Goal: Information Seeking & Learning: Learn about a topic

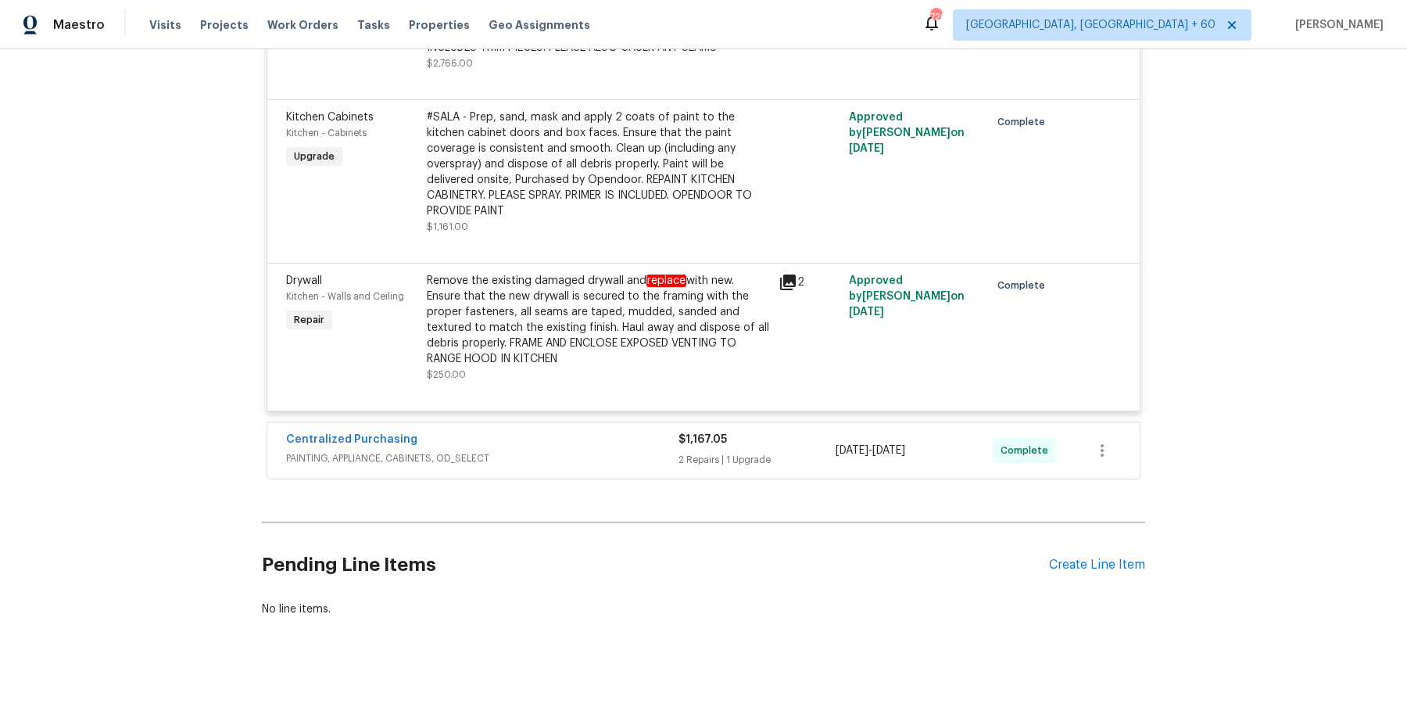
scroll to position [8410, 0]
click at [525, 452] on div "Centralized Purchasing" at bounding box center [482, 443] width 392 height 19
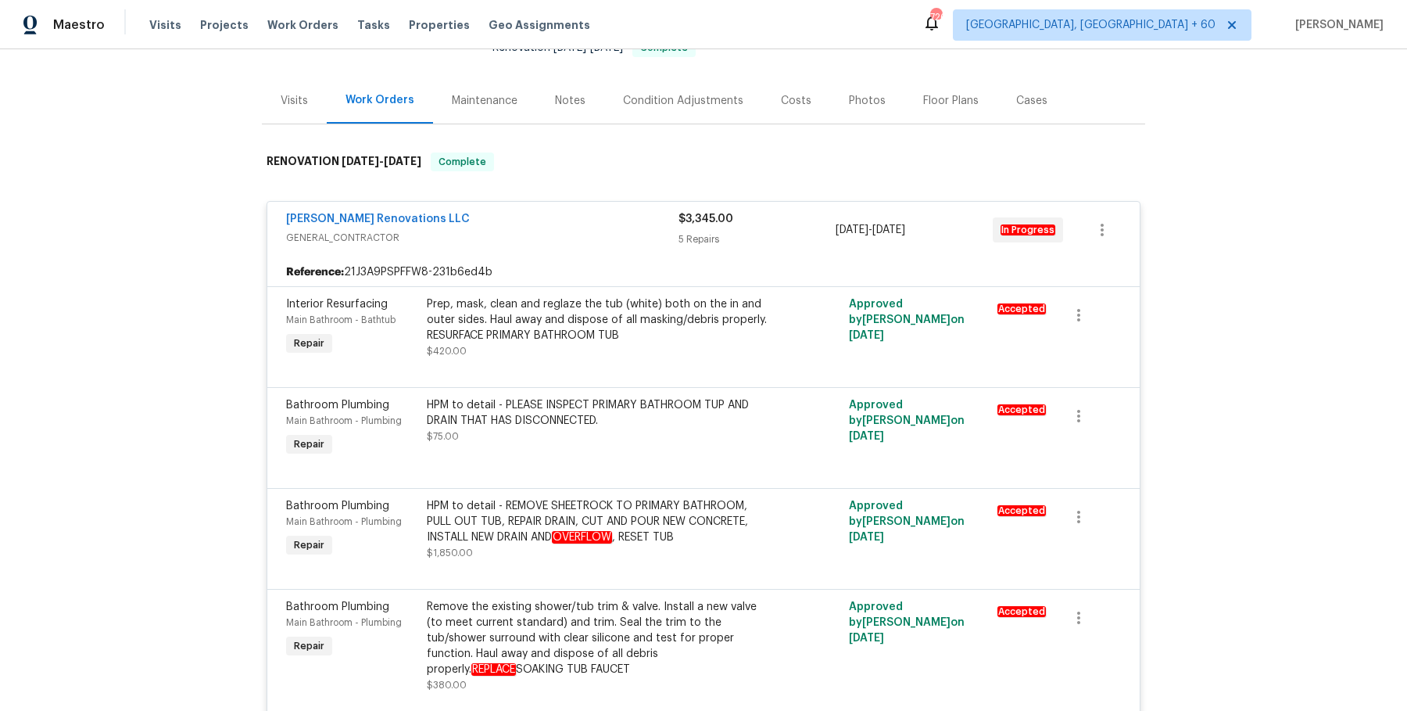
scroll to position [0, 0]
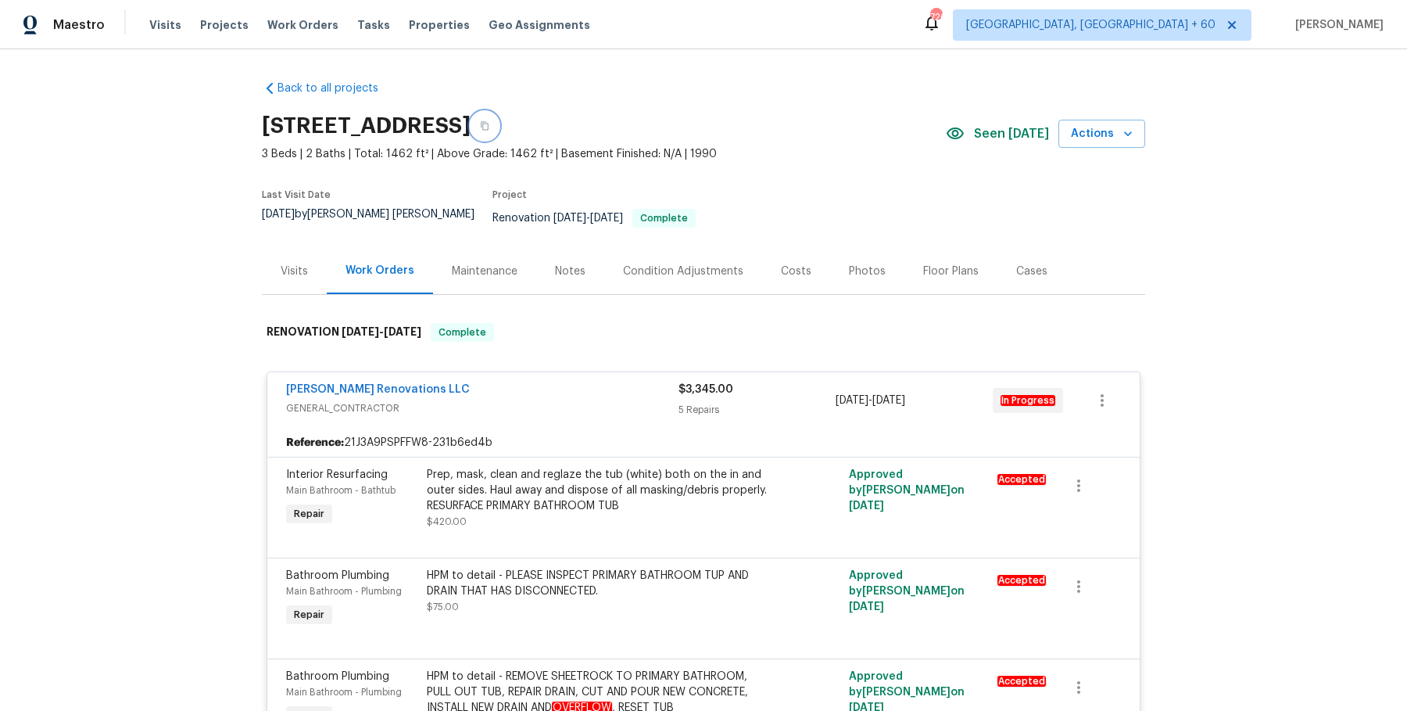
click at [489, 127] on icon "button" at bounding box center [484, 125] width 9 height 9
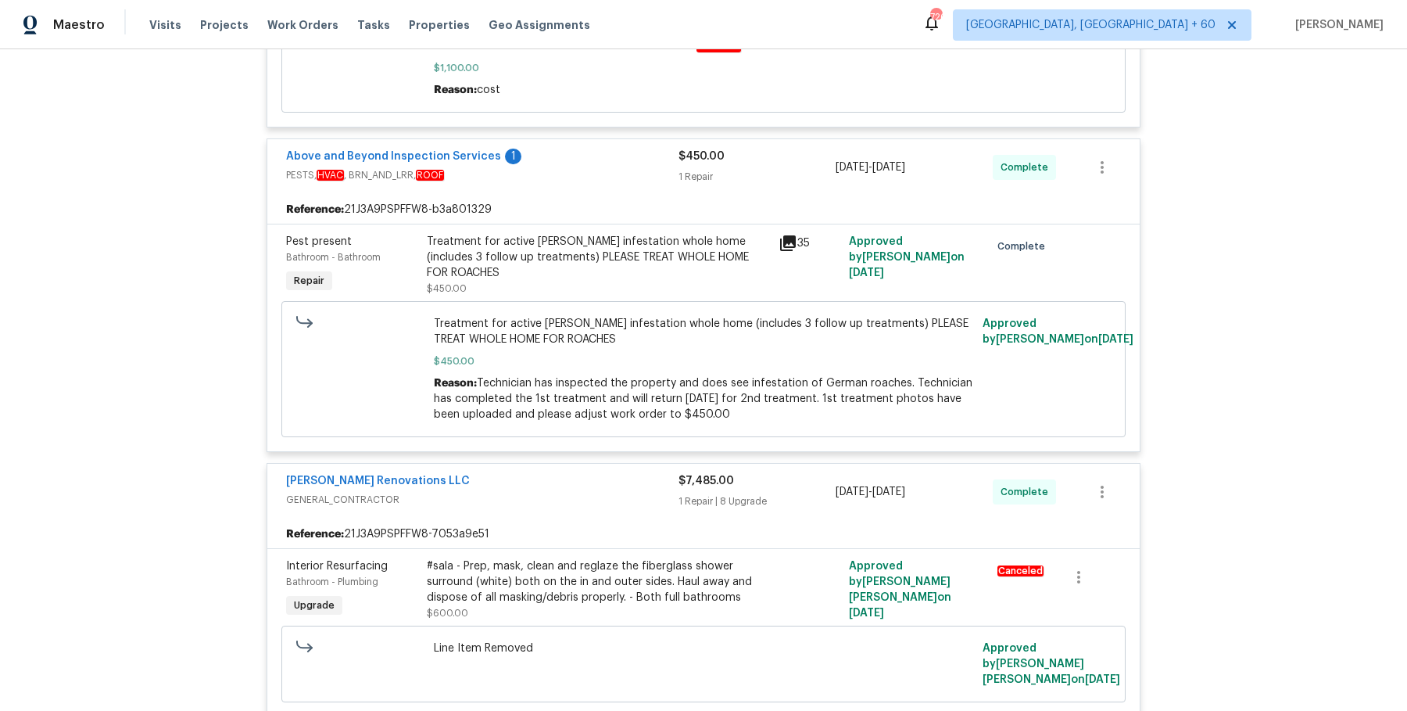
scroll to position [1216, 0]
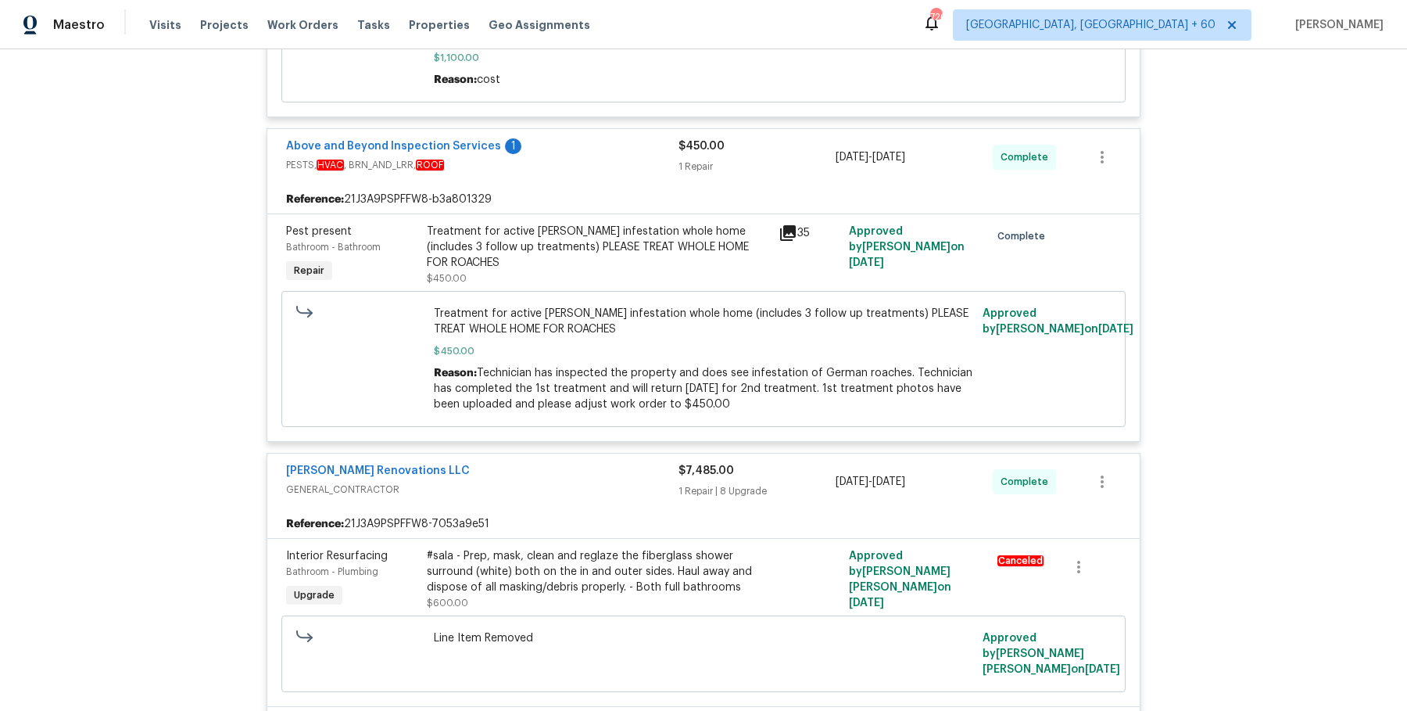
click at [575, 251] on div "Treatment for active roach infestation whole home (includes 3 follow up treatme…" at bounding box center [598, 247] width 342 height 47
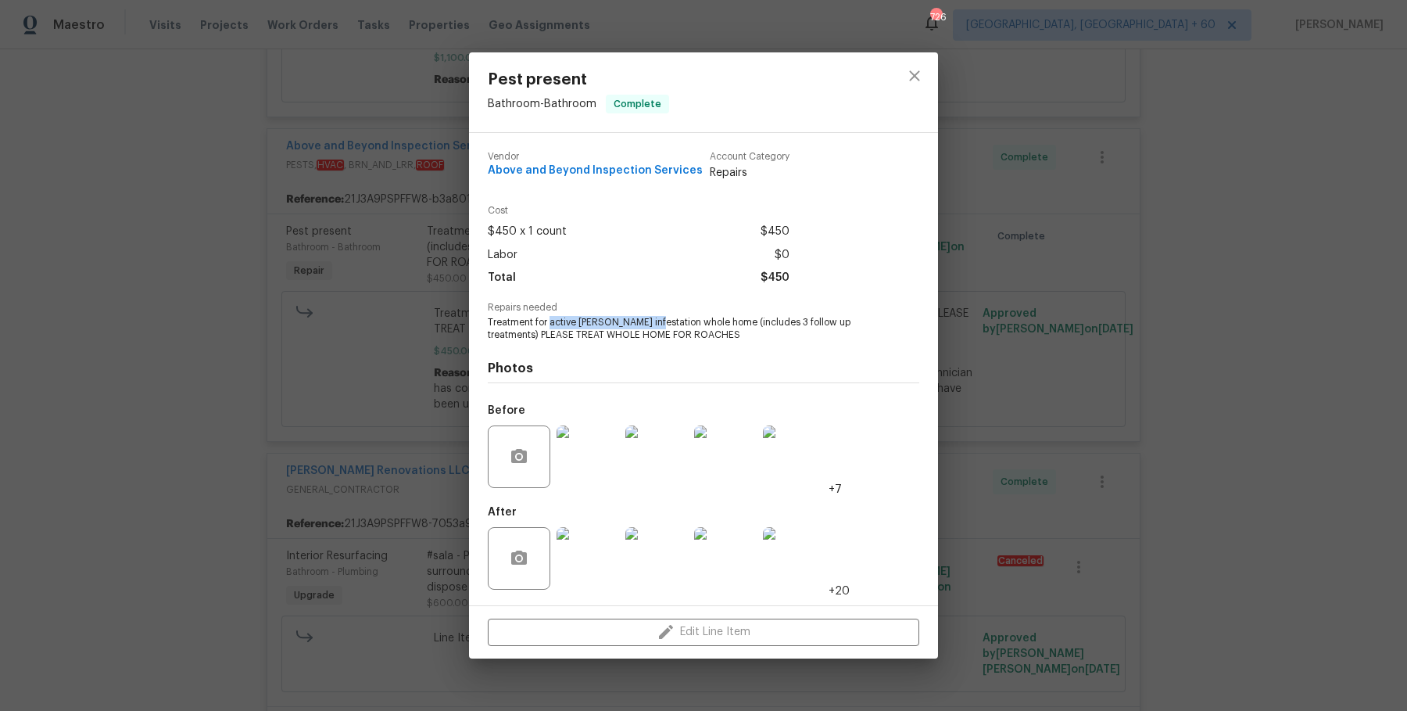
drag, startPoint x: 548, startPoint y: 324, endPoint x: 650, endPoint y: 321, distance: 101.7
click at [650, 321] on span "Treatment for active roach infestation whole home (includes 3 follow up treatme…" at bounding box center [682, 329] width 389 height 27
copy span "active roach infestation"
click at [578, 168] on span "Above and Beyond Inspection Services" at bounding box center [595, 171] width 215 height 12
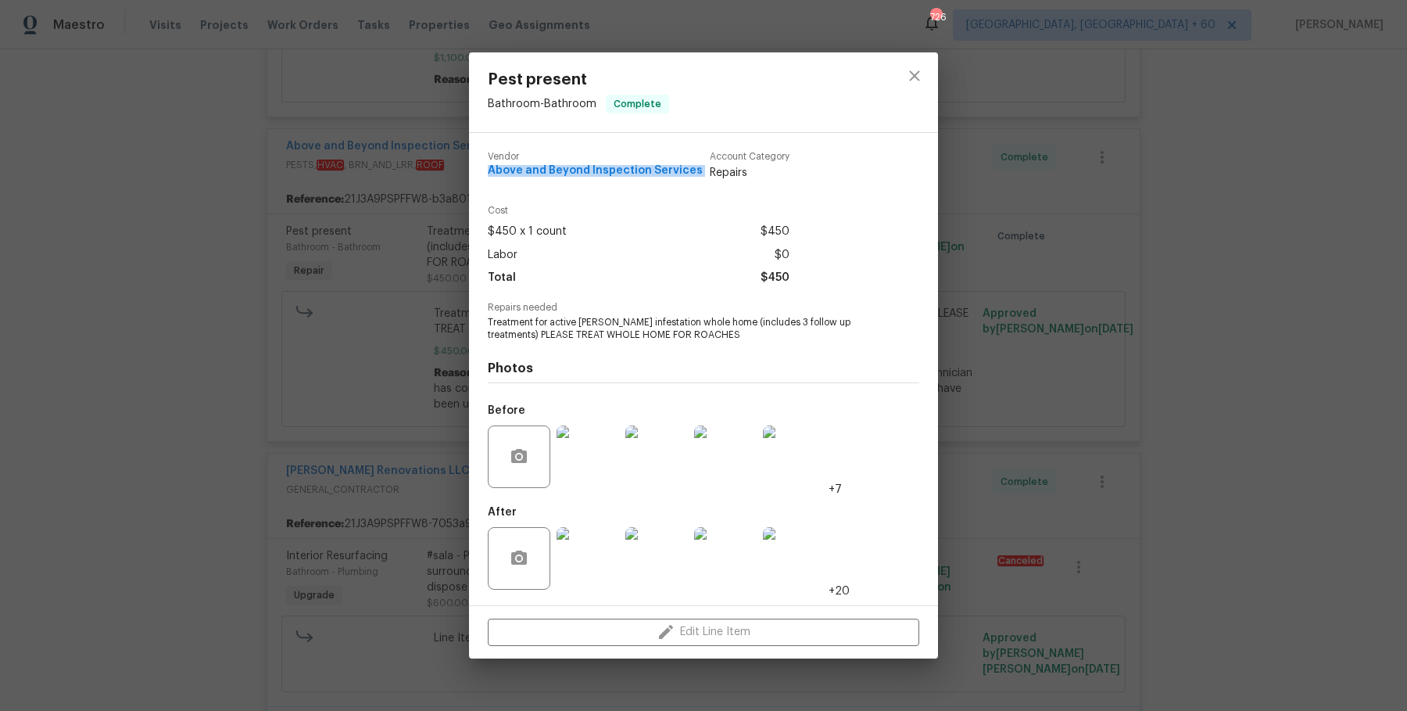
click at [578, 168] on span "Above and Beyond Inspection Services" at bounding box center [595, 171] width 215 height 12
copy span "Above and Beyond Inspection Services"
click at [1088, 450] on div "Pest present Bathroom - Bathroom Complete Vendor Above and Beyond Inspection Se…" at bounding box center [703, 355] width 1407 height 711
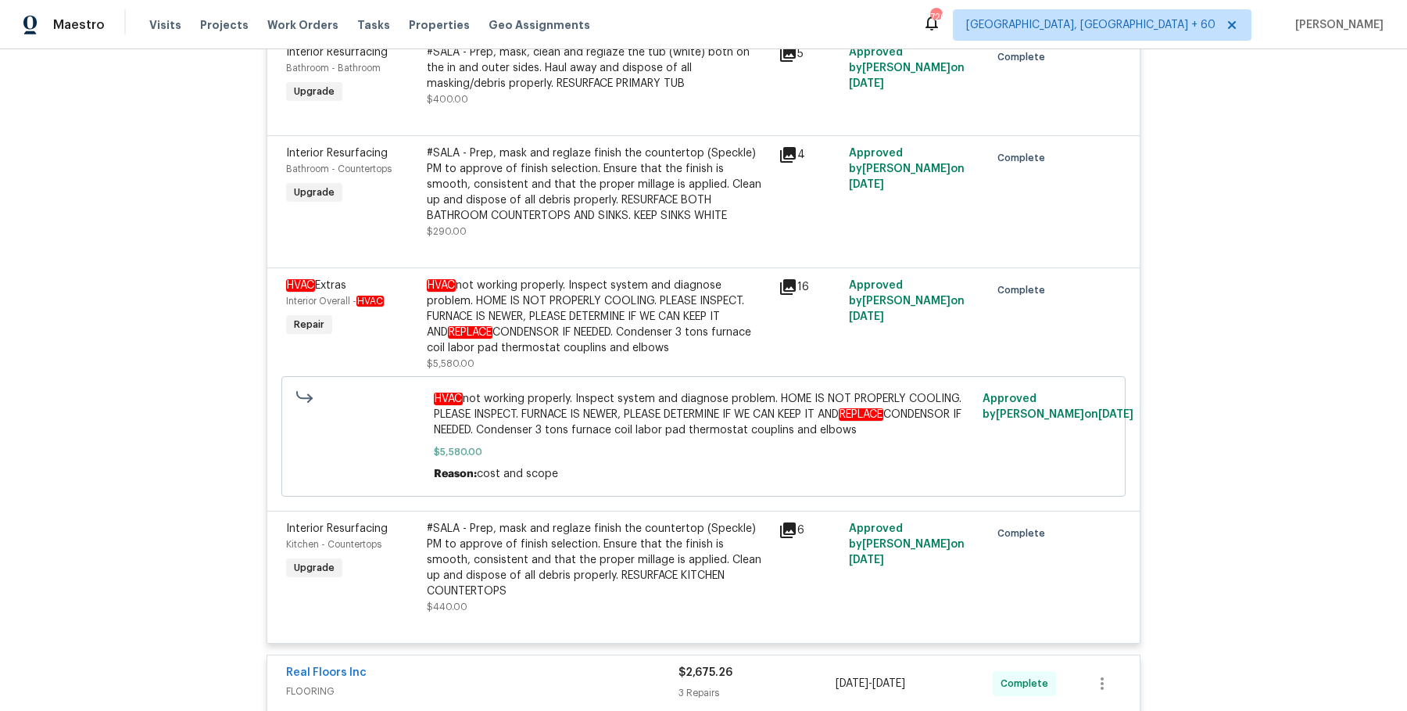
scroll to position [2589, 0]
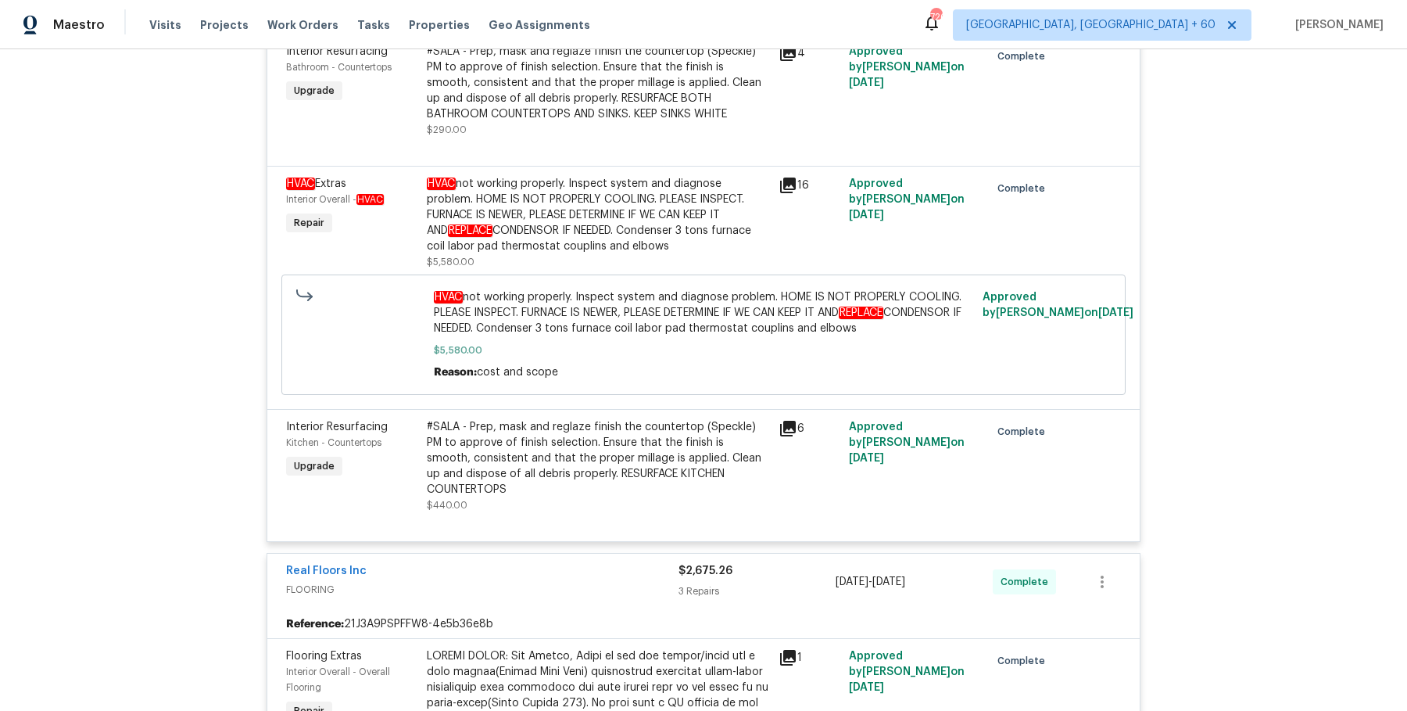
click at [614, 237] on div "HVAC not working properly. Inspect system and diagnose problem. HOME IS NOT PRO…" at bounding box center [598, 215] width 342 height 78
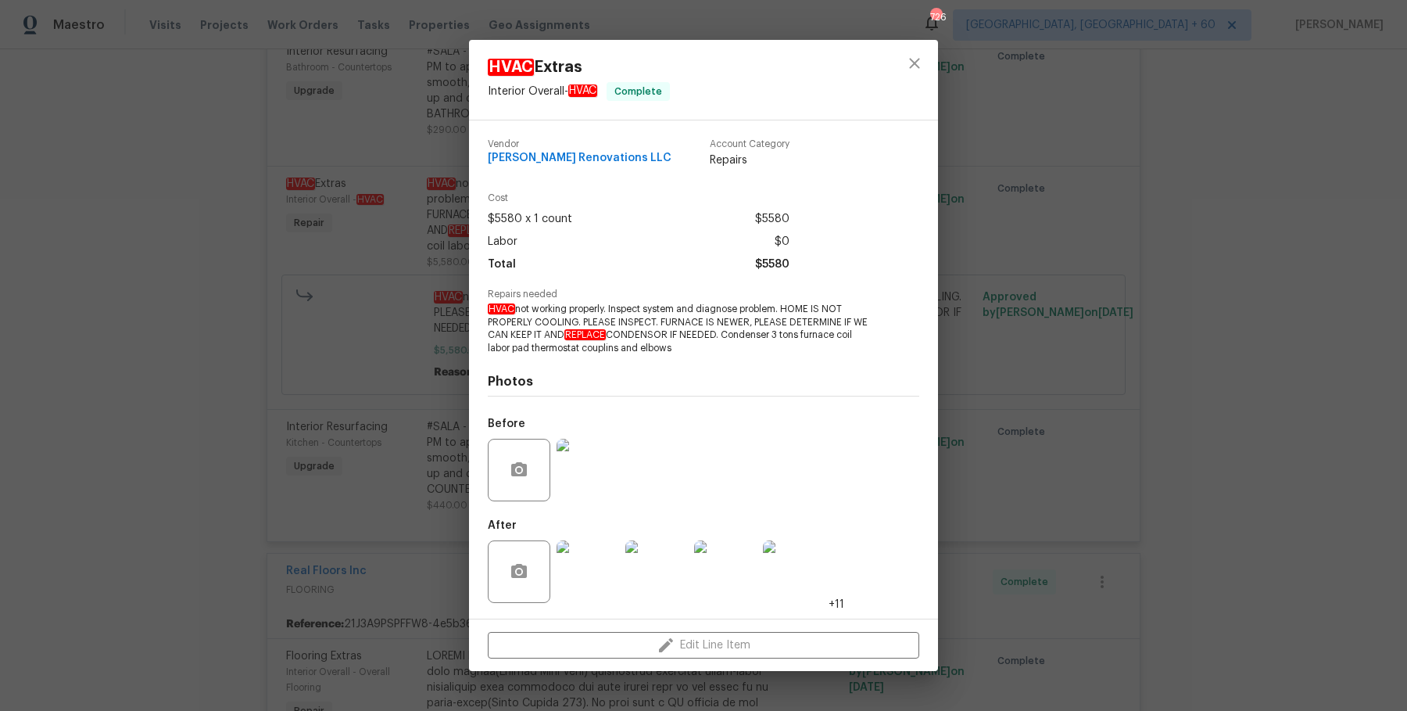
click at [316, 357] on div "HVAC Extras Interior Overall - HVAC Complete Vendor [PERSON_NAME] Renovations L…" at bounding box center [703, 355] width 1407 height 711
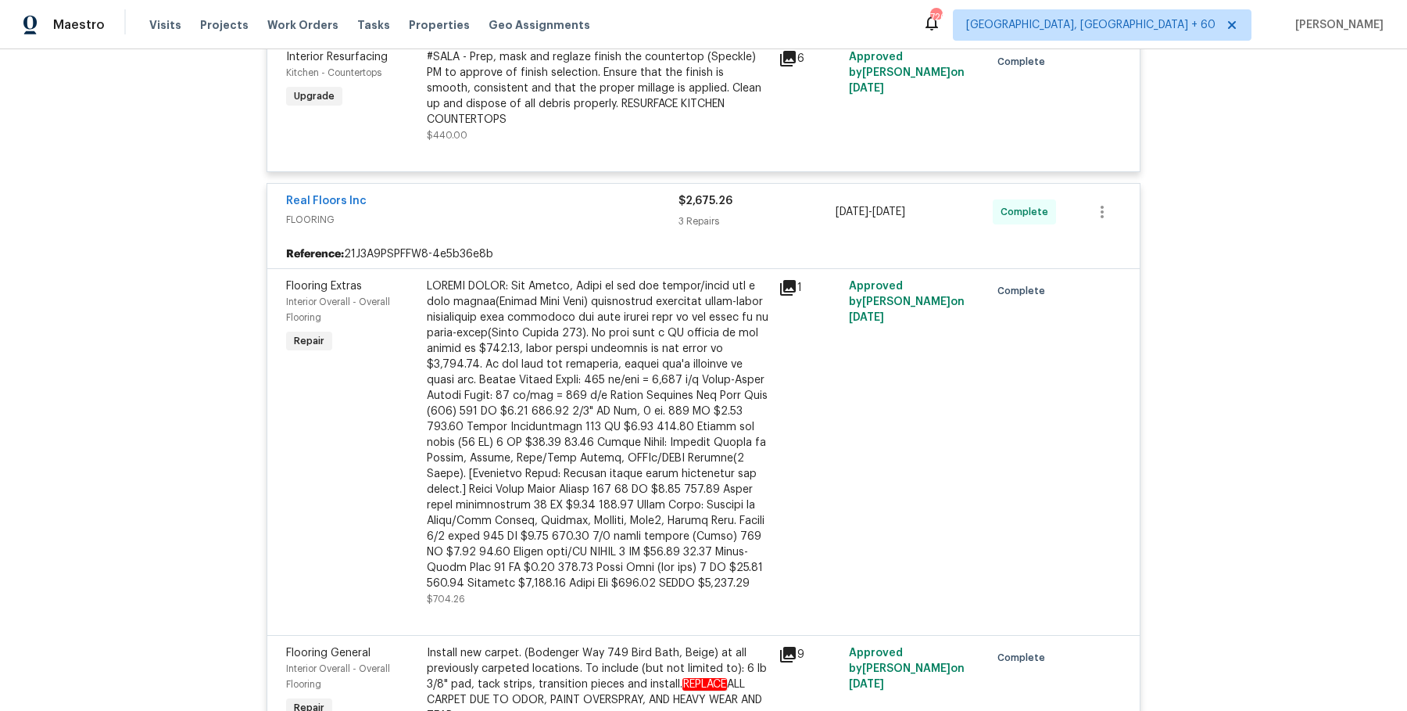
scroll to position [2963, 0]
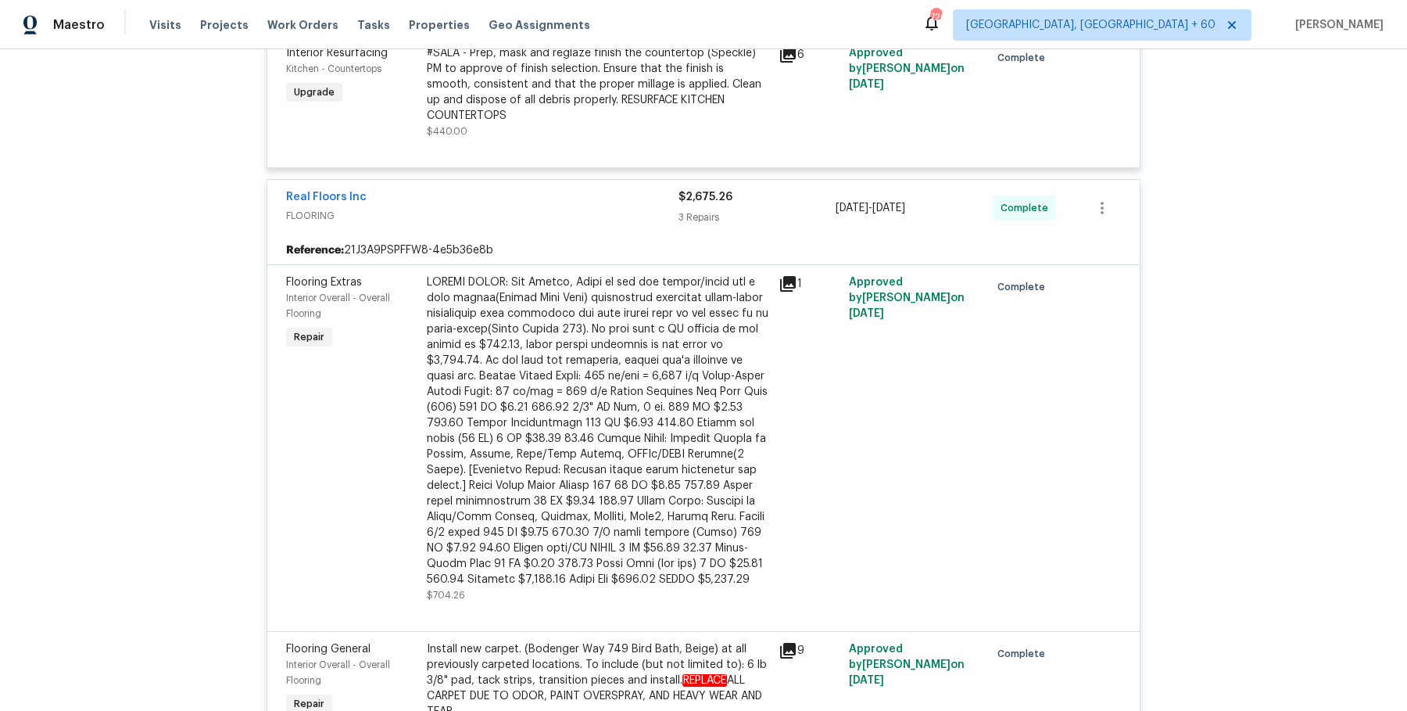
click at [672, 464] on div at bounding box center [598, 430] width 342 height 313
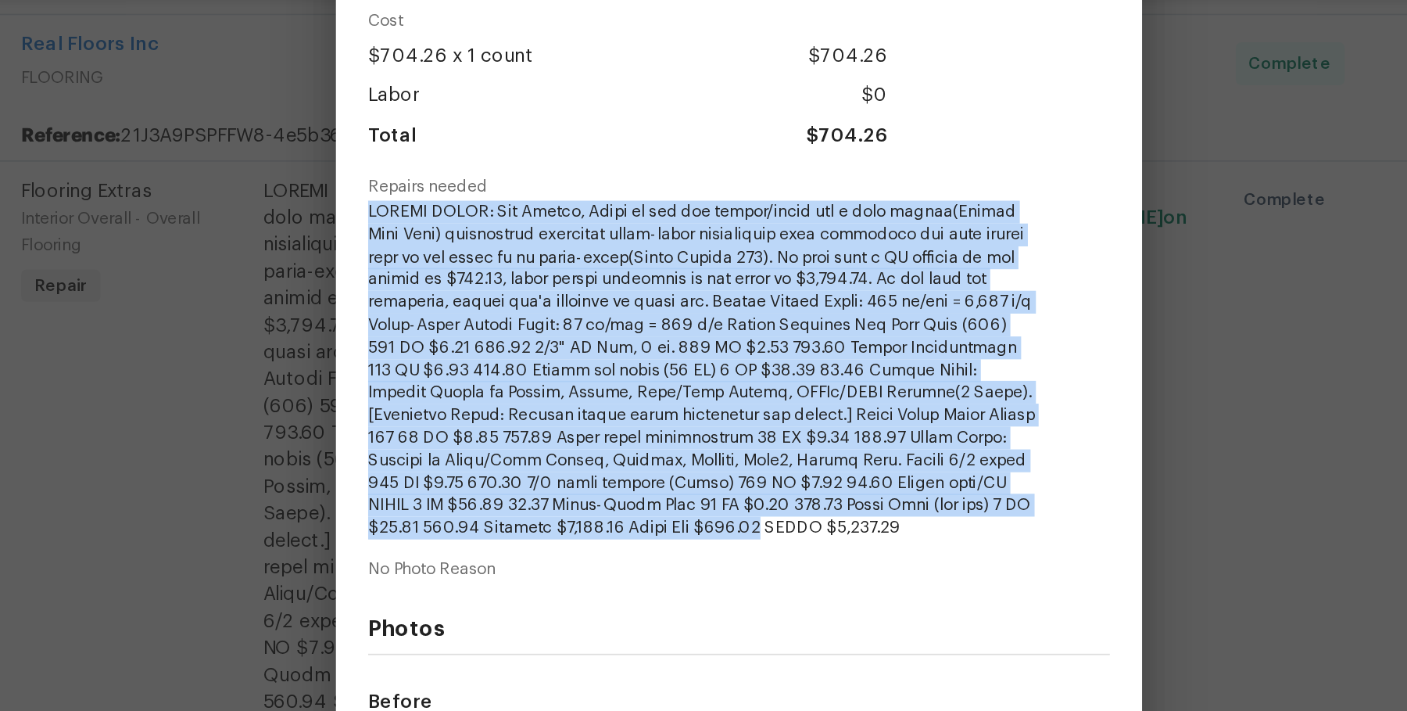
drag, startPoint x: 488, startPoint y: 294, endPoint x: 872, endPoint y: 461, distance: 418.7
click at [872, 461] on span at bounding box center [682, 386] width 389 height 197
copy span "CHANGE ORDER: Hey Marcos, Below is the pdf layout/quote for a full carpet(Mohaw…"
click at [368, 404] on div "Flooring Extras Interior Overall - Overall Flooring Complete Vendor Real Floors…" at bounding box center [703, 355] width 1407 height 711
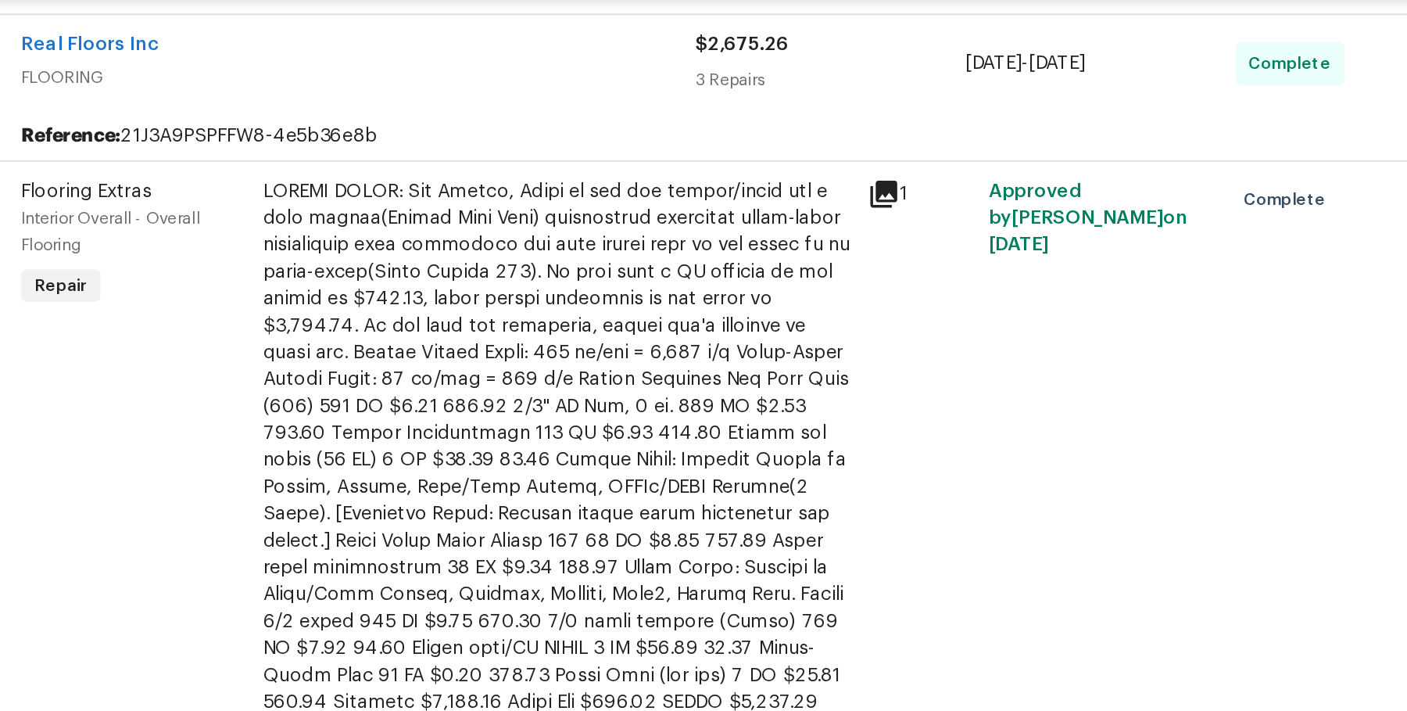
click at [374, 396] on div "Flooring Extras Interior Overall - Overall Flooring Repair" at bounding box center [351, 439] width 141 height 338
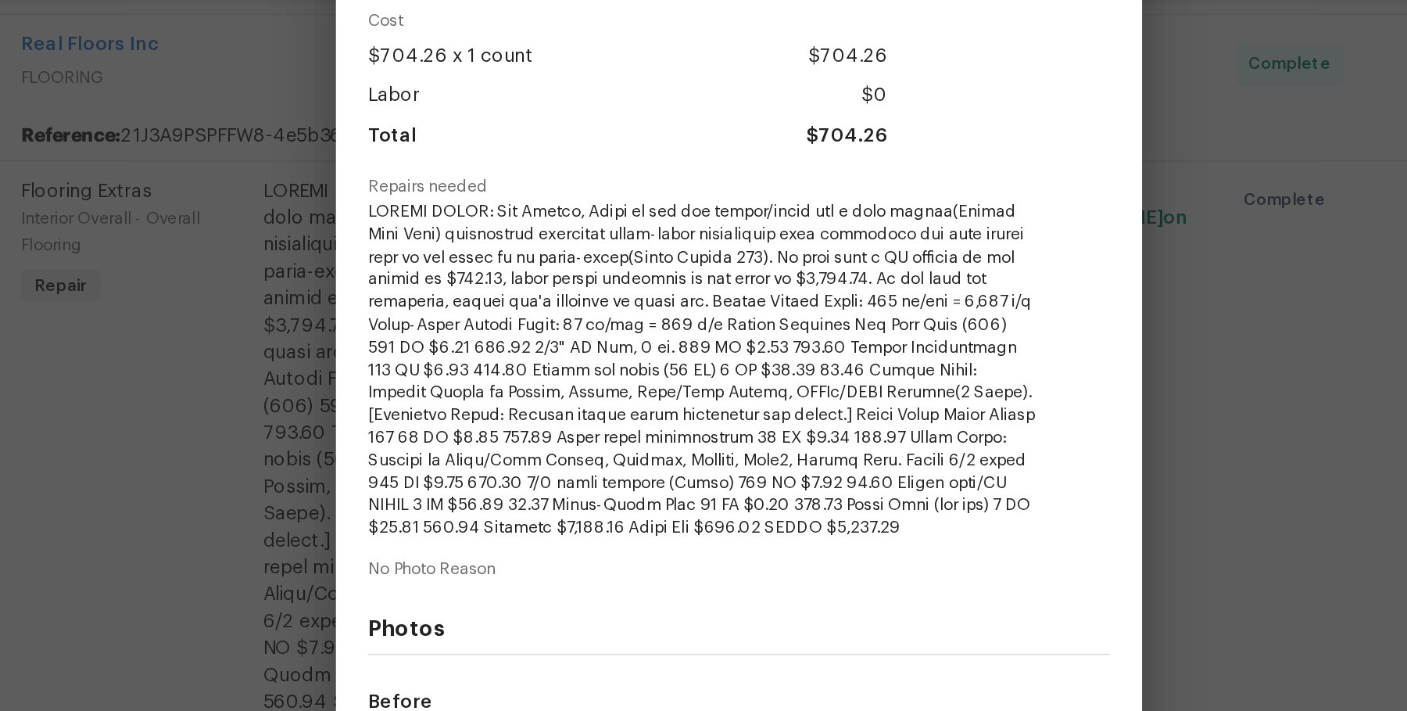
click at [406, 410] on div "Flooring Extras Interior Overall - Overall Flooring Complete Vendor Real Floors…" at bounding box center [703, 355] width 1407 height 711
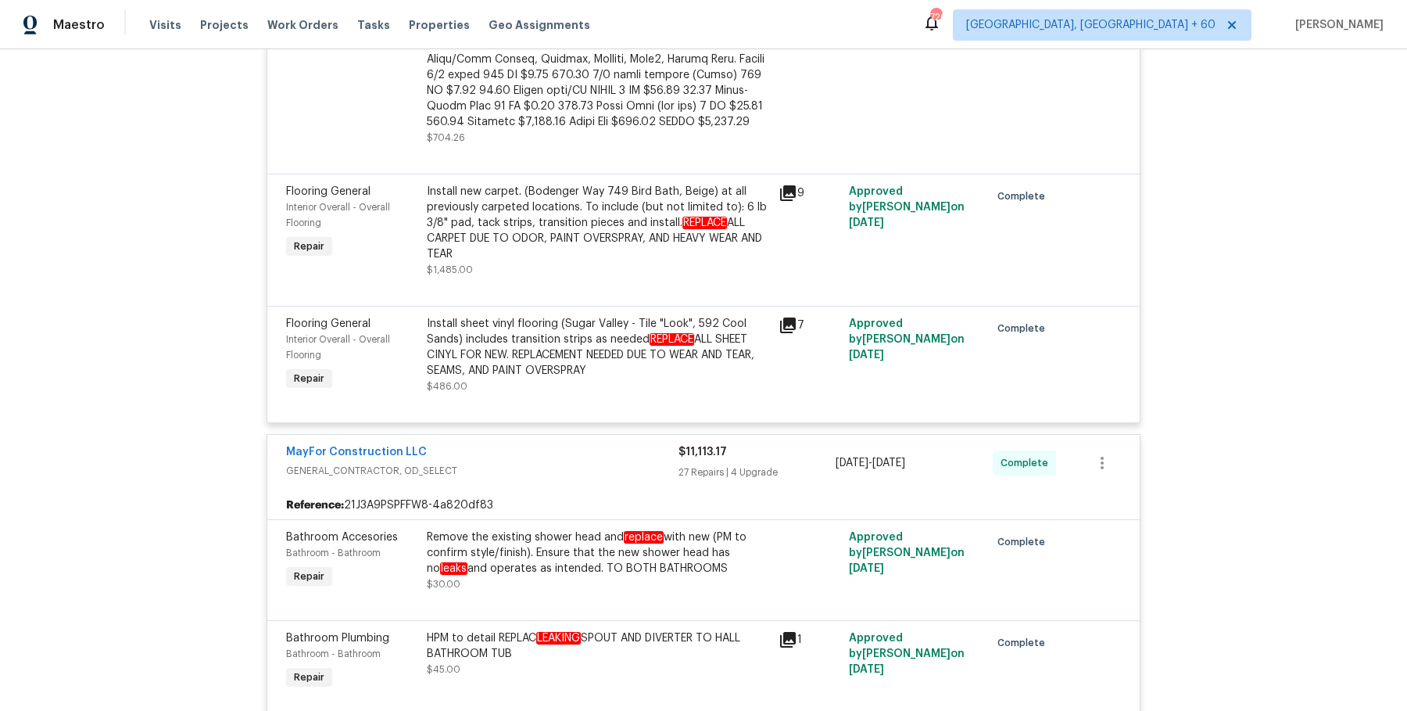
scroll to position [3552, 0]
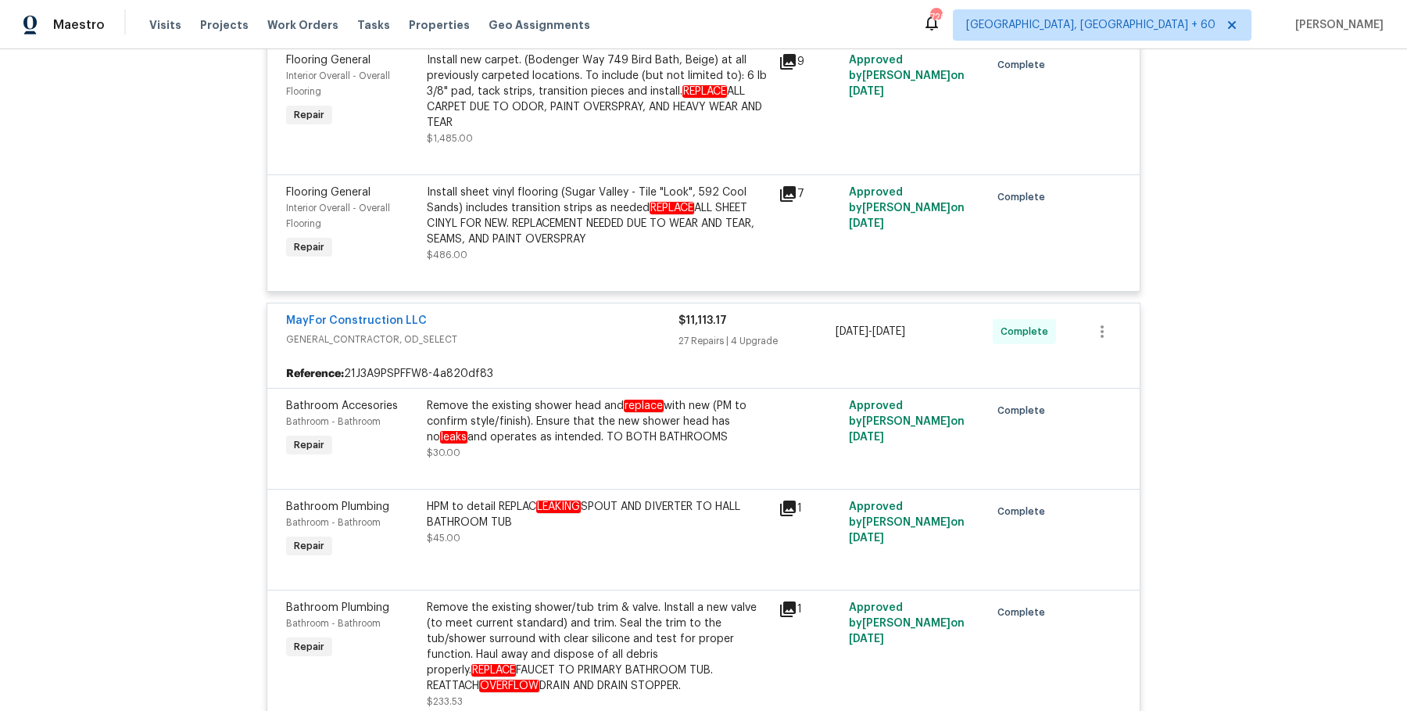
click at [536, 513] on div "HPM to detail REPLAC LEAKING SPOUT AND DIVERTER TO HALL BATHROOM TUB" at bounding box center [598, 514] width 342 height 31
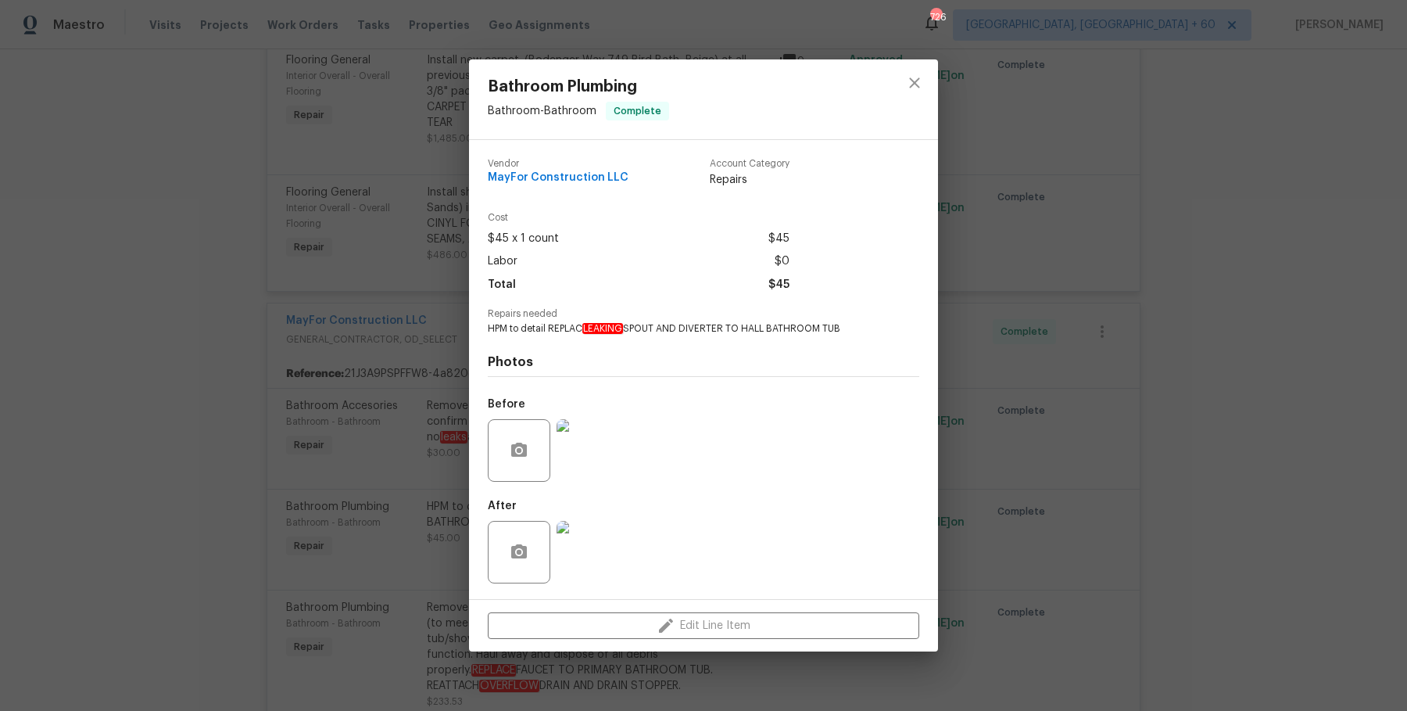
click at [424, 597] on div "Bathroom Plumbing Bathroom - Bathroom Complete Vendor MayFor Construction LLC A…" at bounding box center [703, 355] width 1407 height 711
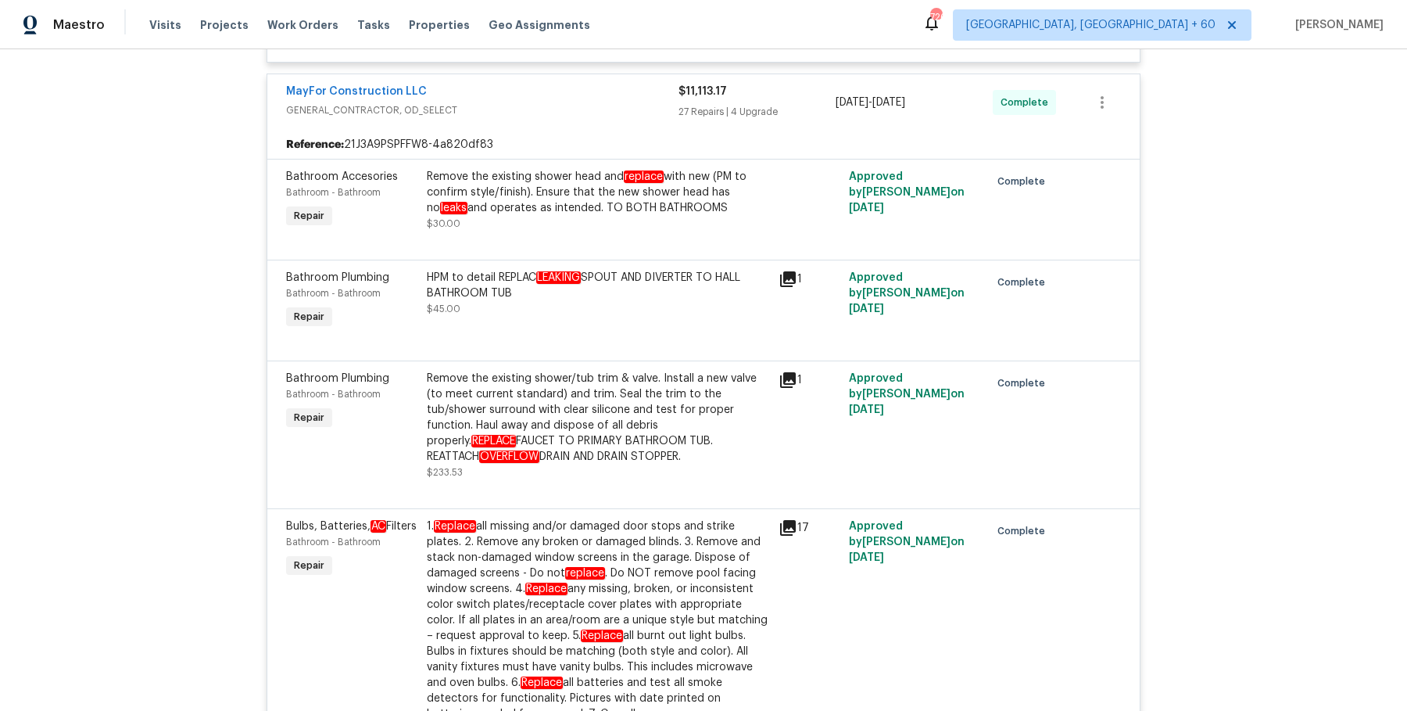
scroll to position [3782, 0]
click at [586, 303] on div "HPM to detail REPLAC LEAKING SPOUT AND DIVERTER TO HALL BATHROOM TUB $45.00" at bounding box center [598, 291] width 342 height 47
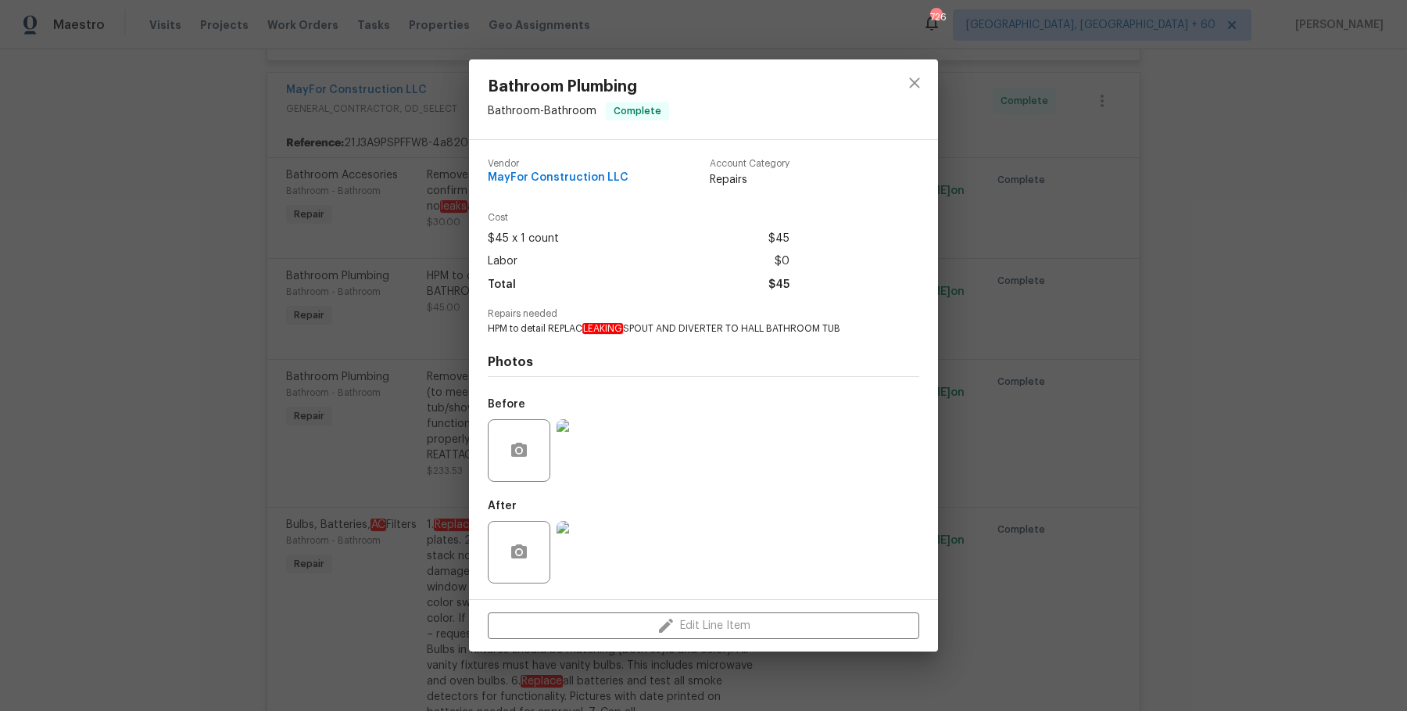
click at [603, 428] on img at bounding box center [588, 450] width 63 height 63
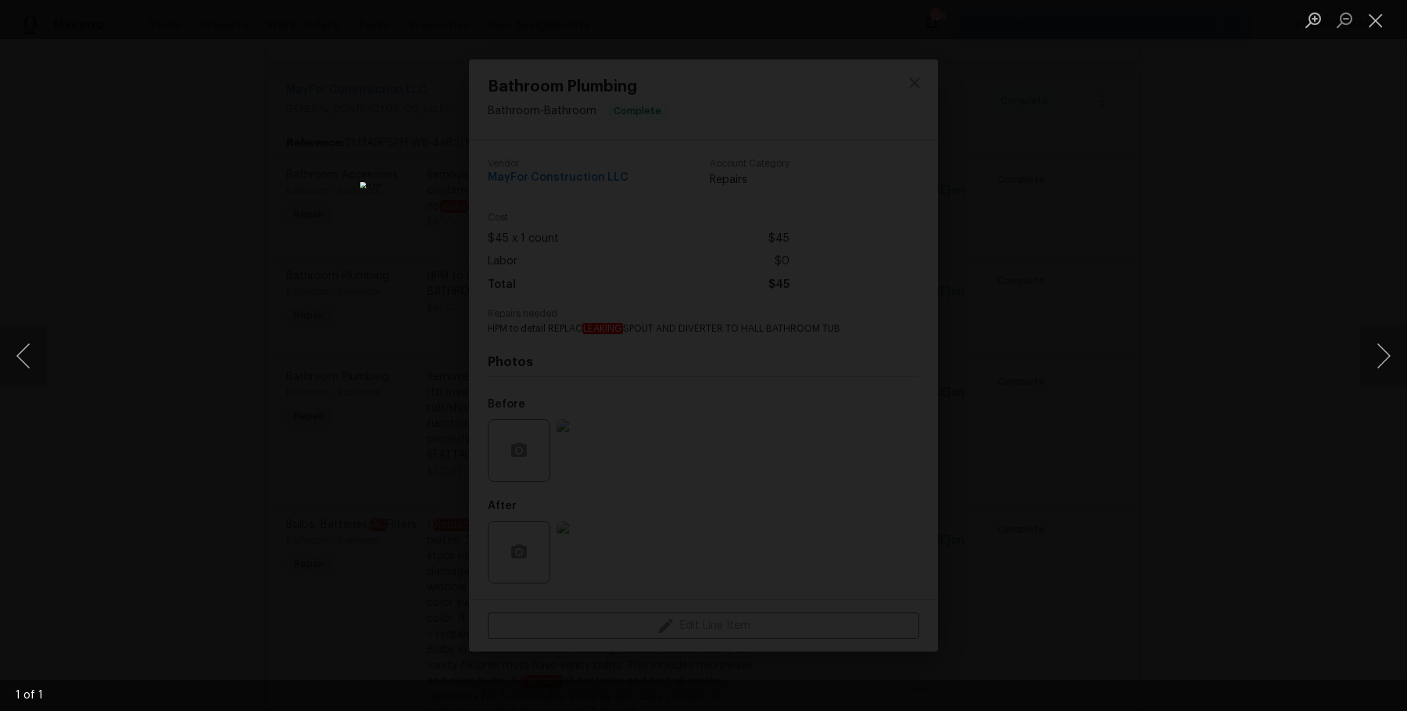
click at [1216, 377] on div "Lightbox" at bounding box center [703, 355] width 1407 height 711
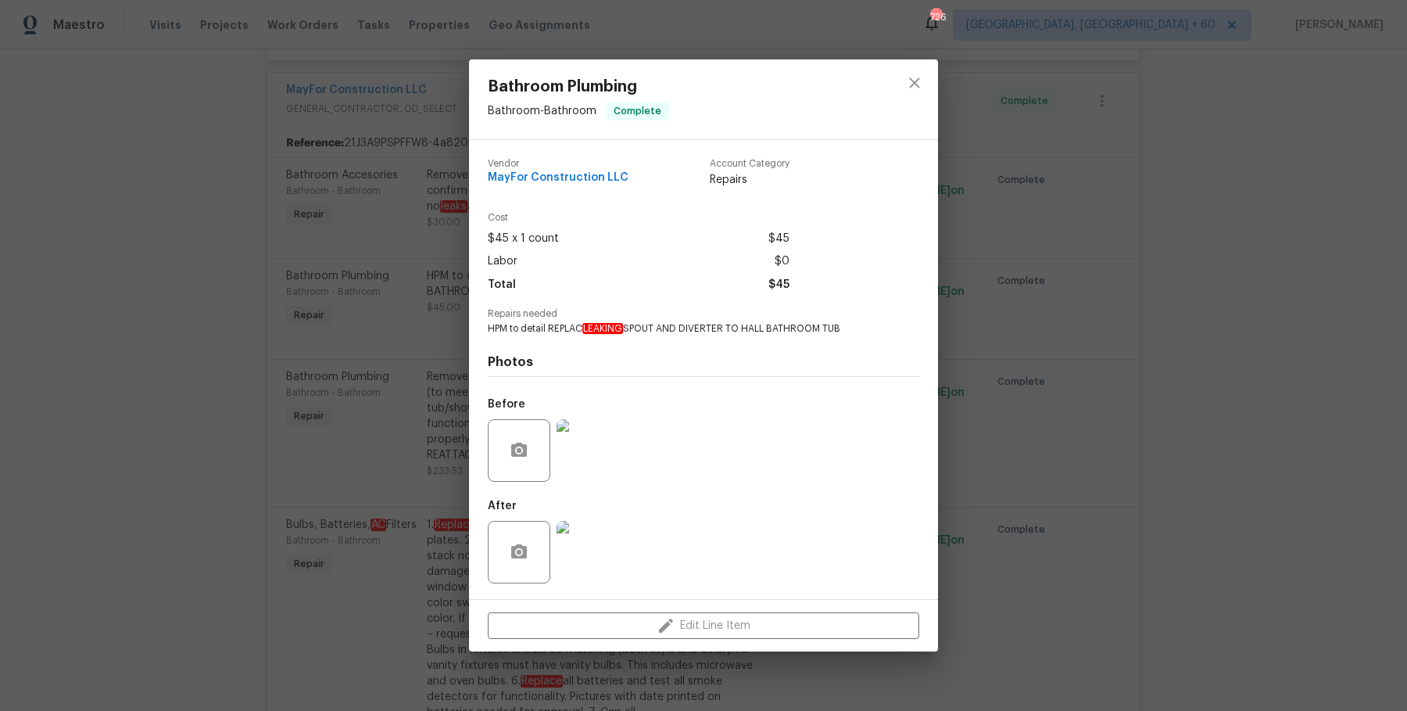
click at [994, 241] on div "Bathroom Plumbing Bathroom - Bathroom Complete Vendor MayFor Construction LLC A…" at bounding box center [703, 355] width 1407 height 711
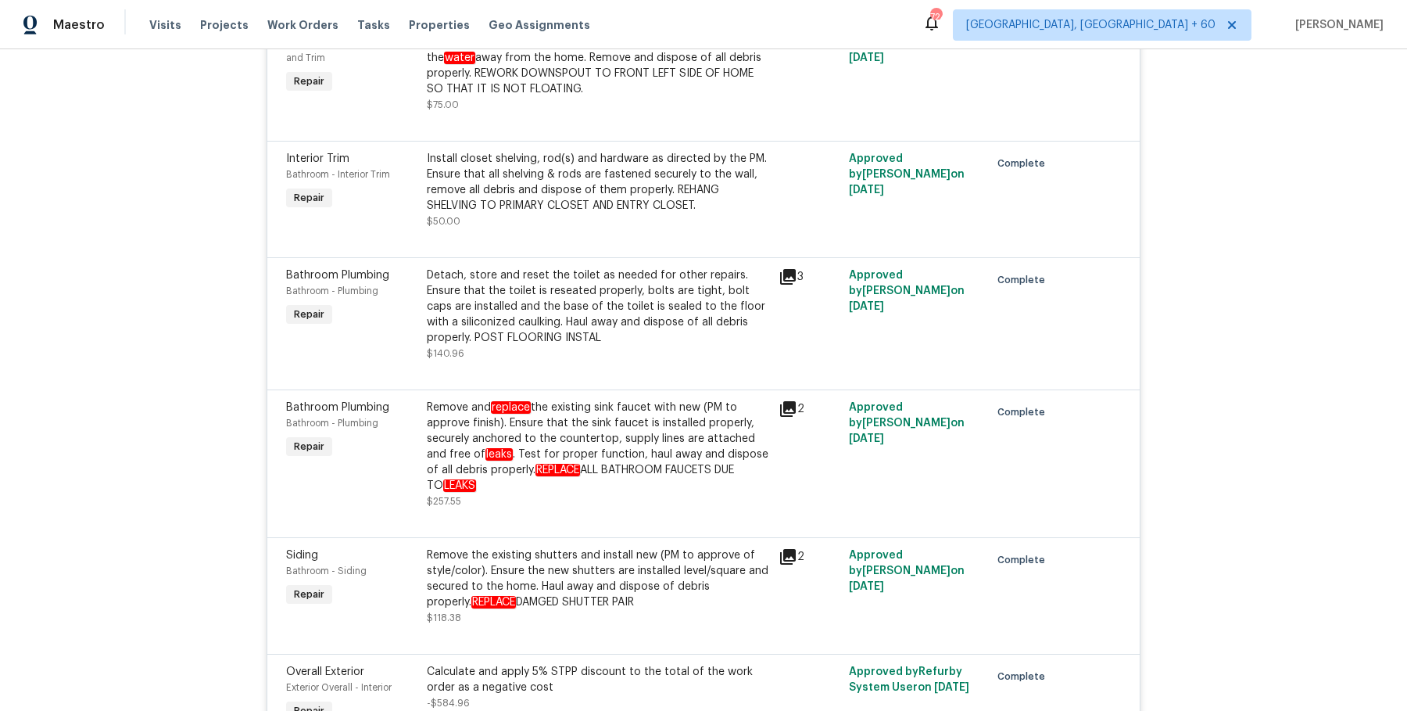
scroll to position [5336, 0]
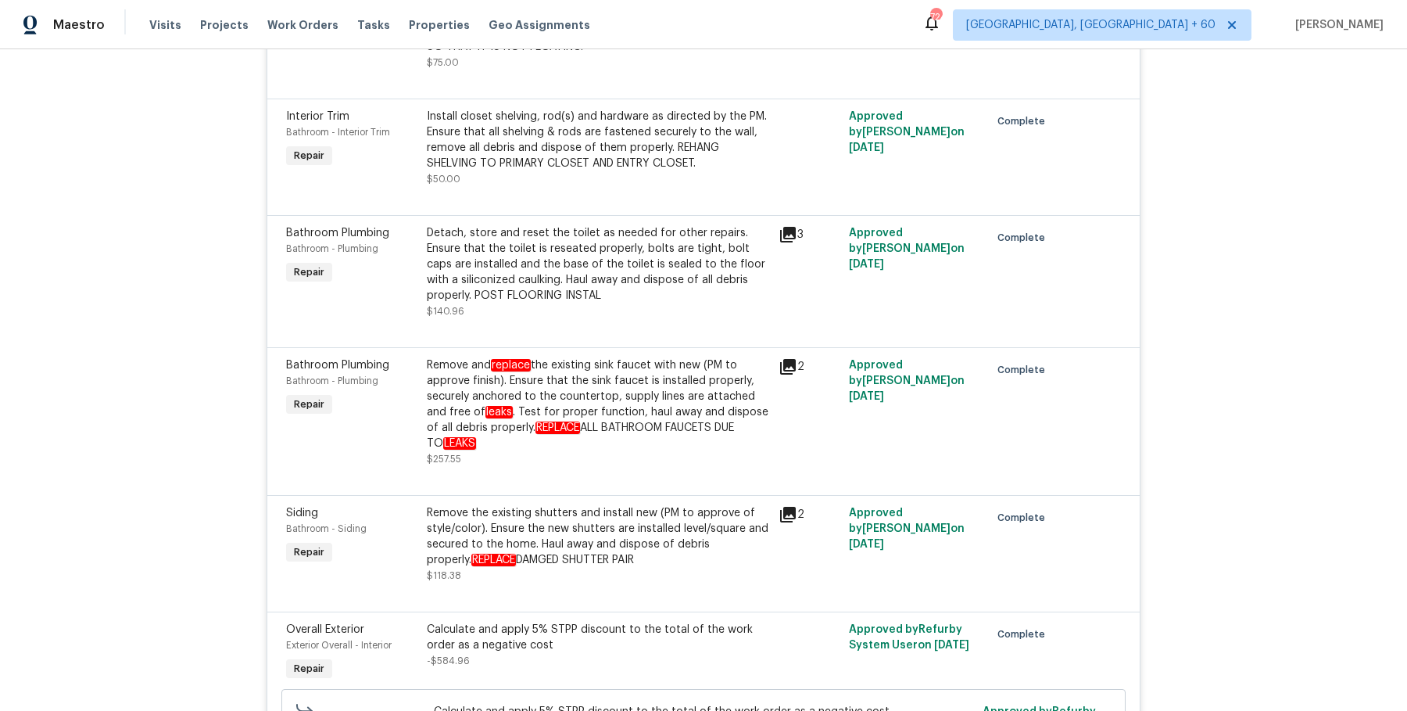
click at [636, 395] on div "Remove and replace the existing sink faucet with new (PM to approve finish). En…" at bounding box center [598, 404] width 342 height 94
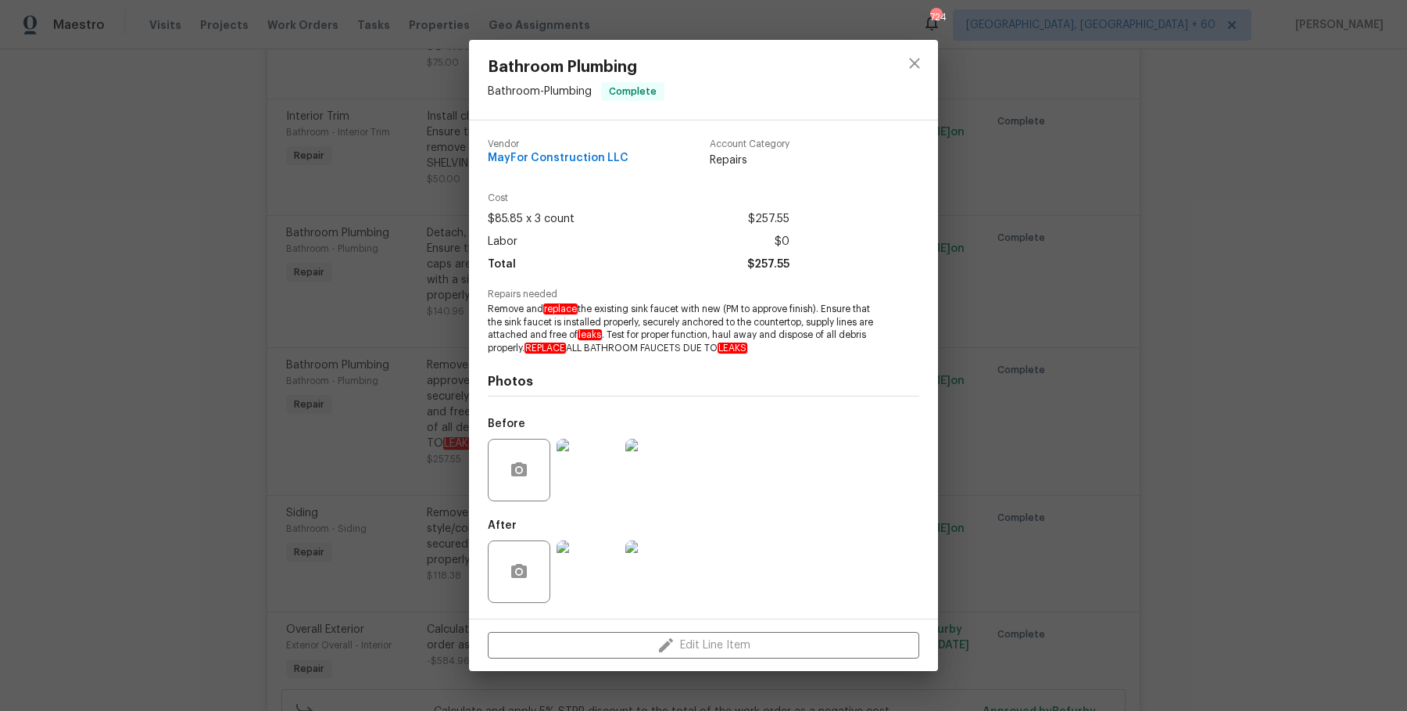
click at [959, 349] on div "Bathroom Plumbing Bathroom - Plumbing Complete Vendor MayFor Construction LLC A…" at bounding box center [703, 355] width 1407 height 711
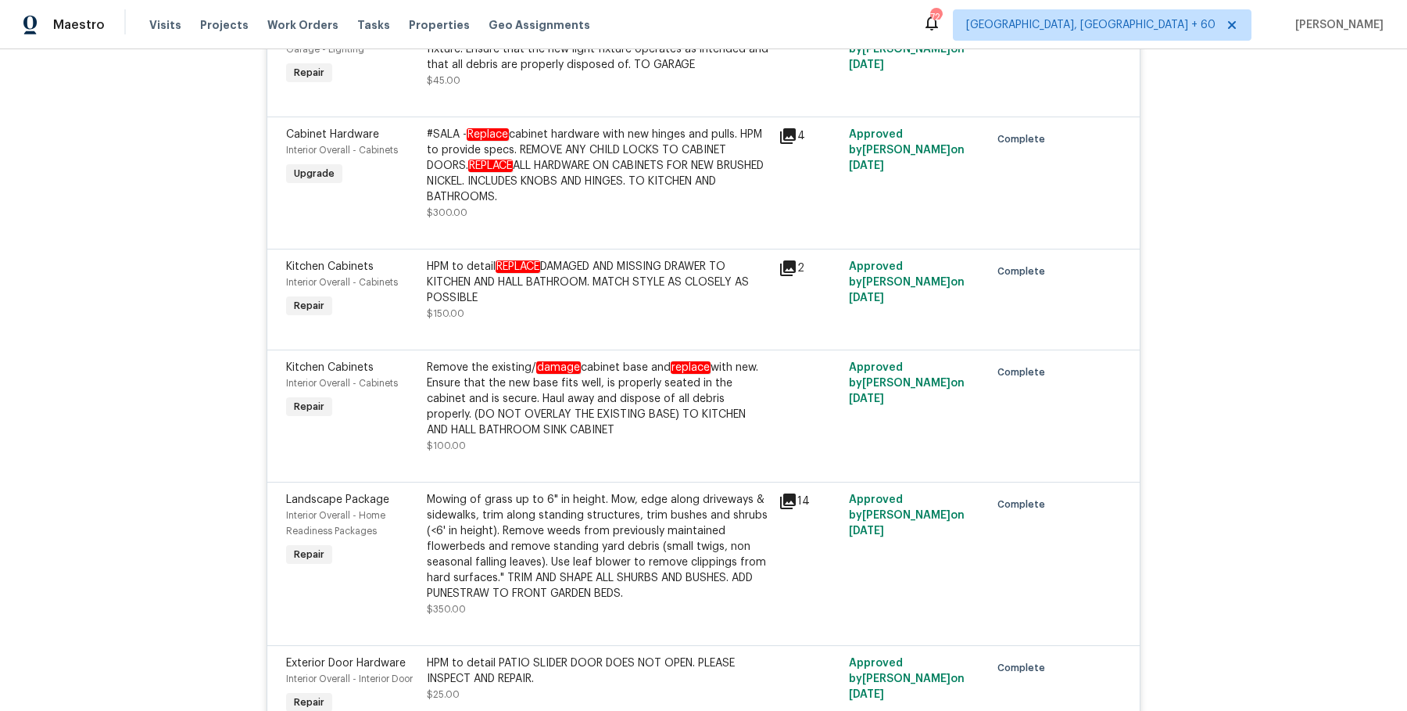
scroll to position [5915, 0]
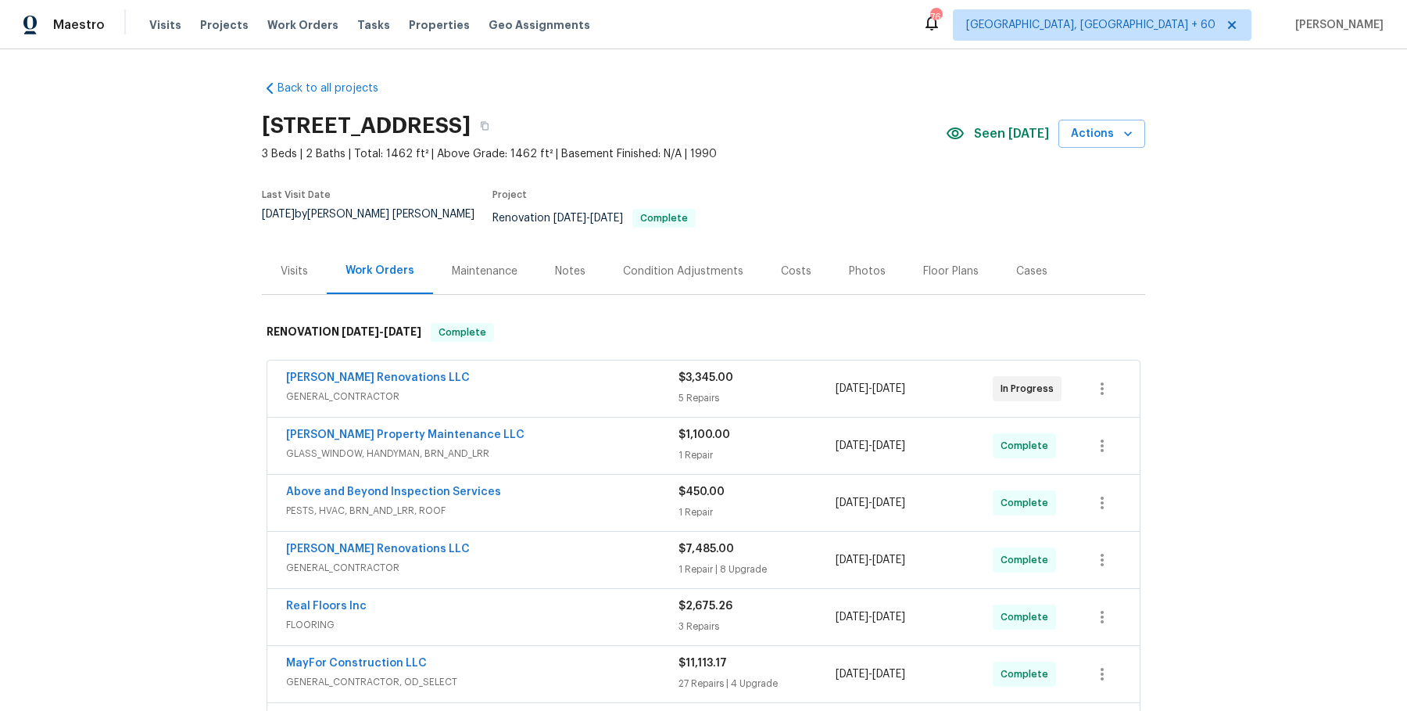
click at [314, 248] on div "Visits" at bounding box center [294, 271] width 65 height 46
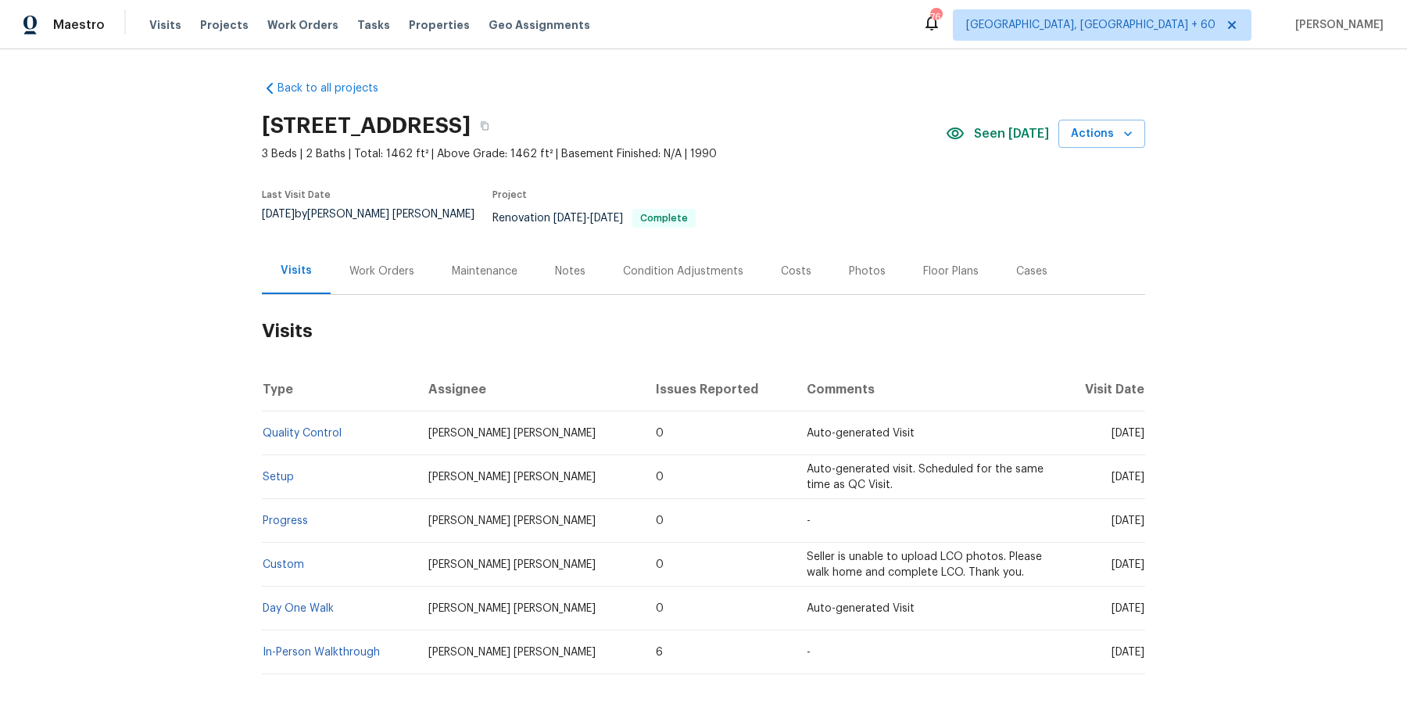
scroll to position [59, 0]
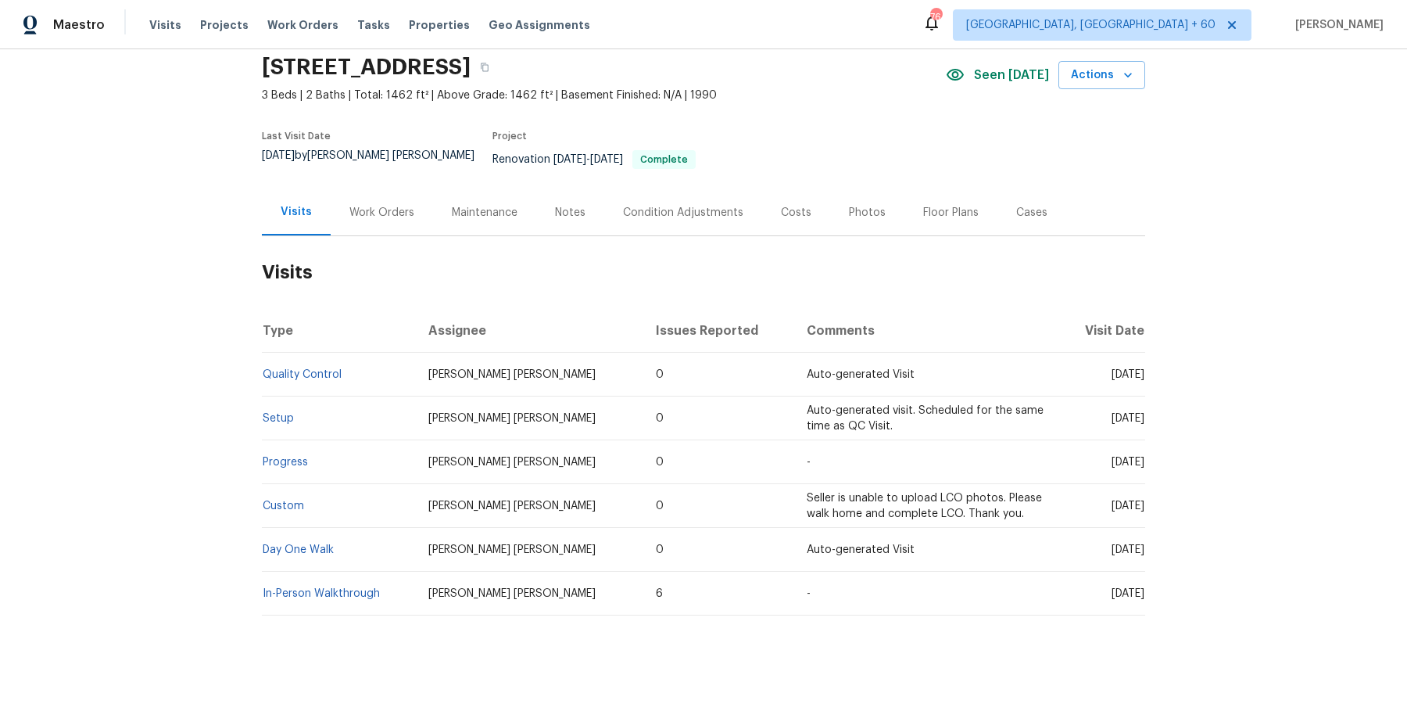
click at [301, 413] on td "Setup" at bounding box center [339, 418] width 154 height 44
click at [297, 413] on td "Setup" at bounding box center [339, 418] width 154 height 44
click at [289, 413] on td "Setup" at bounding box center [339, 418] width 154 height 44
click at [280, 413] on link "Setup" at bounding box center [278, 418] width 31 height 11
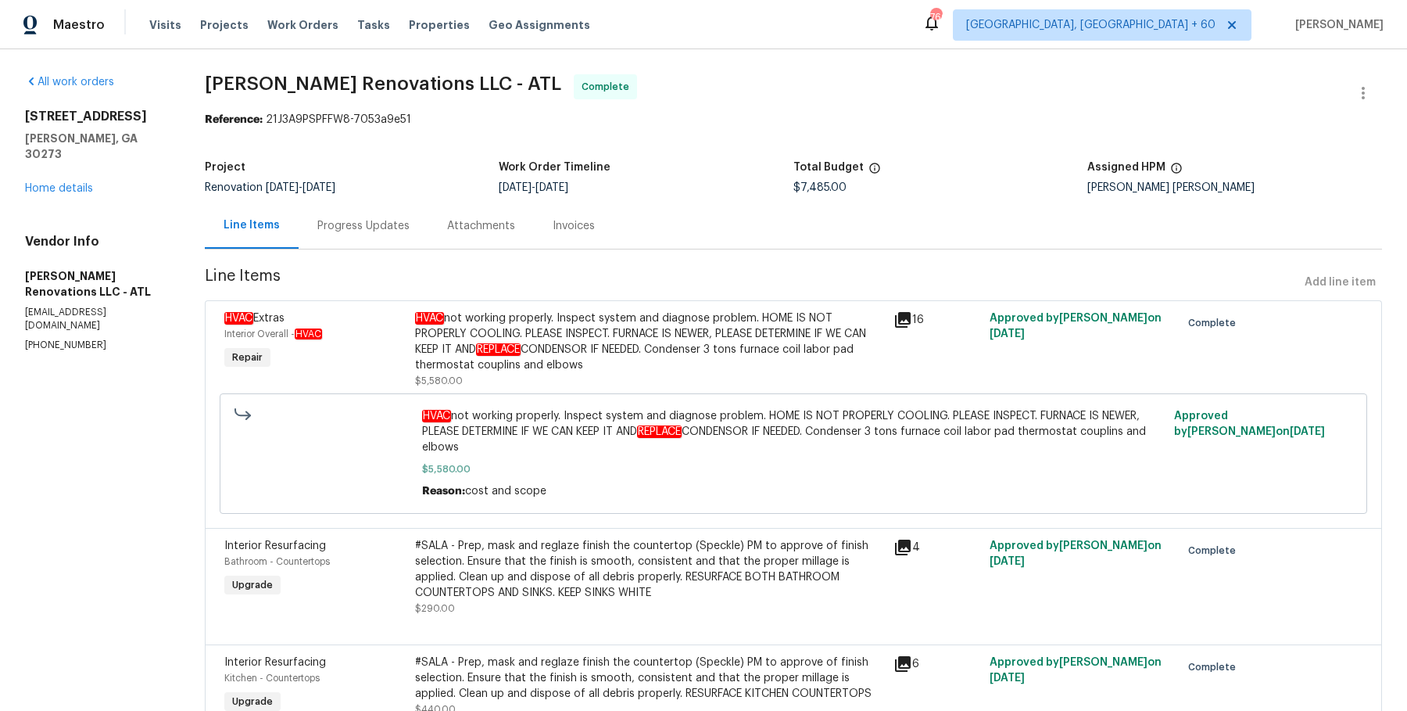
click at [346, 231] on div "Progress Updates" at bounding box center [363, 226] width 92 height 16
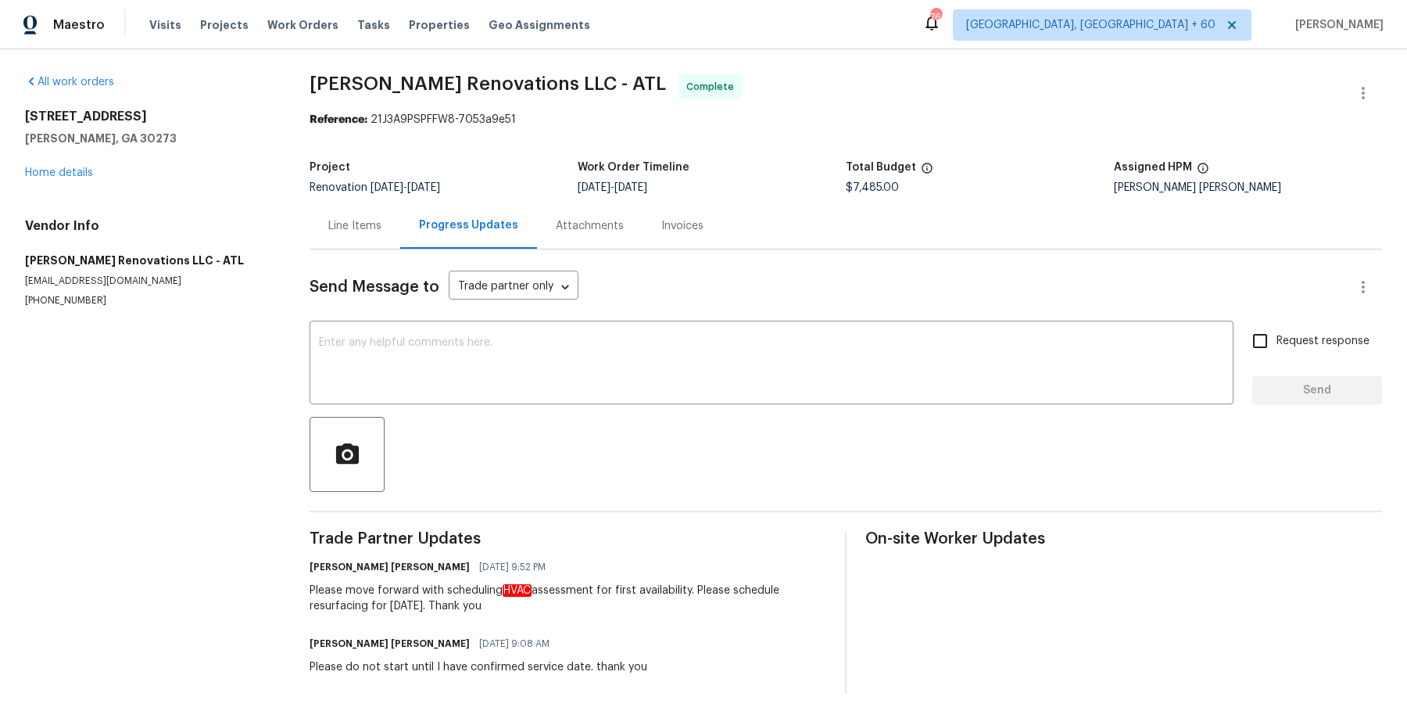
scroll to position [8, 0]
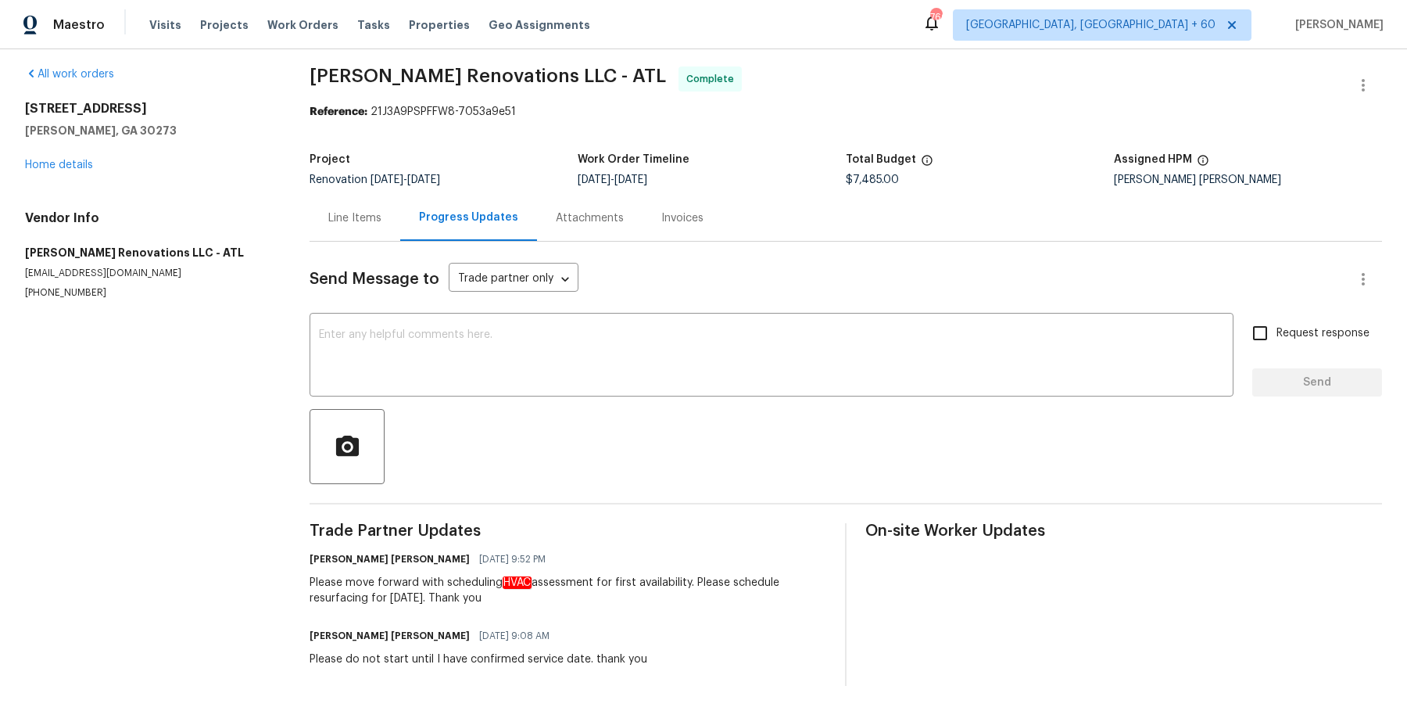
click at [375, 204] on div "Line Items" at bounding box center [355, 218] width 91 height 46
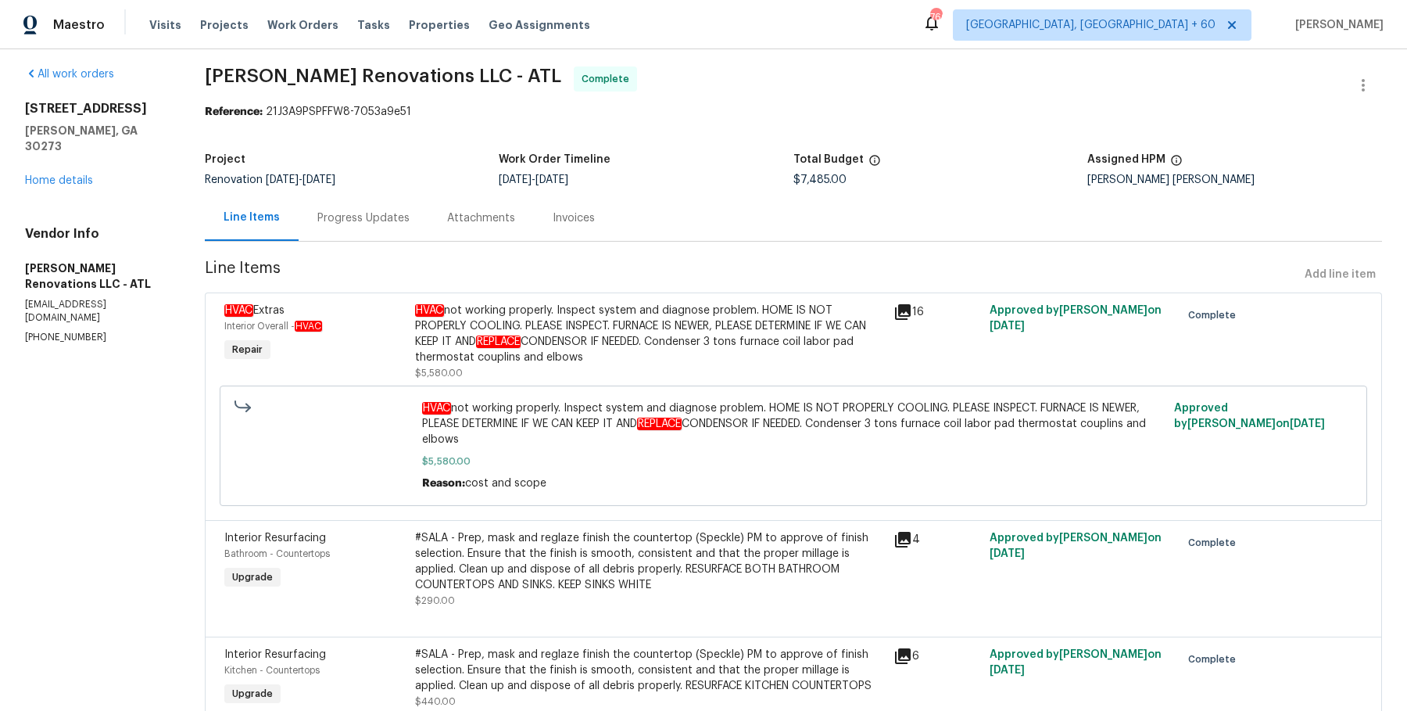
click at [375, 204] on div "Progress Updates" at bounding box center [364, 218] width 130 height 46
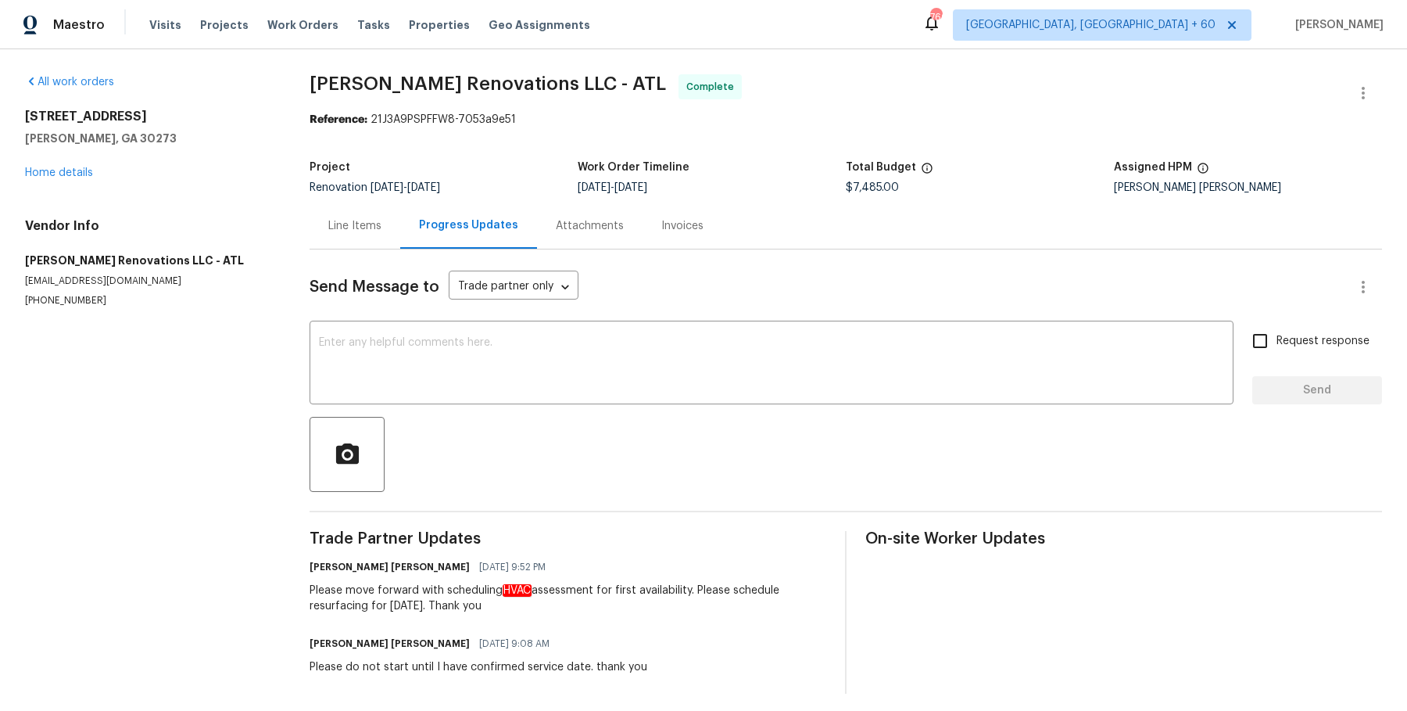
scroll to position [8, 0]
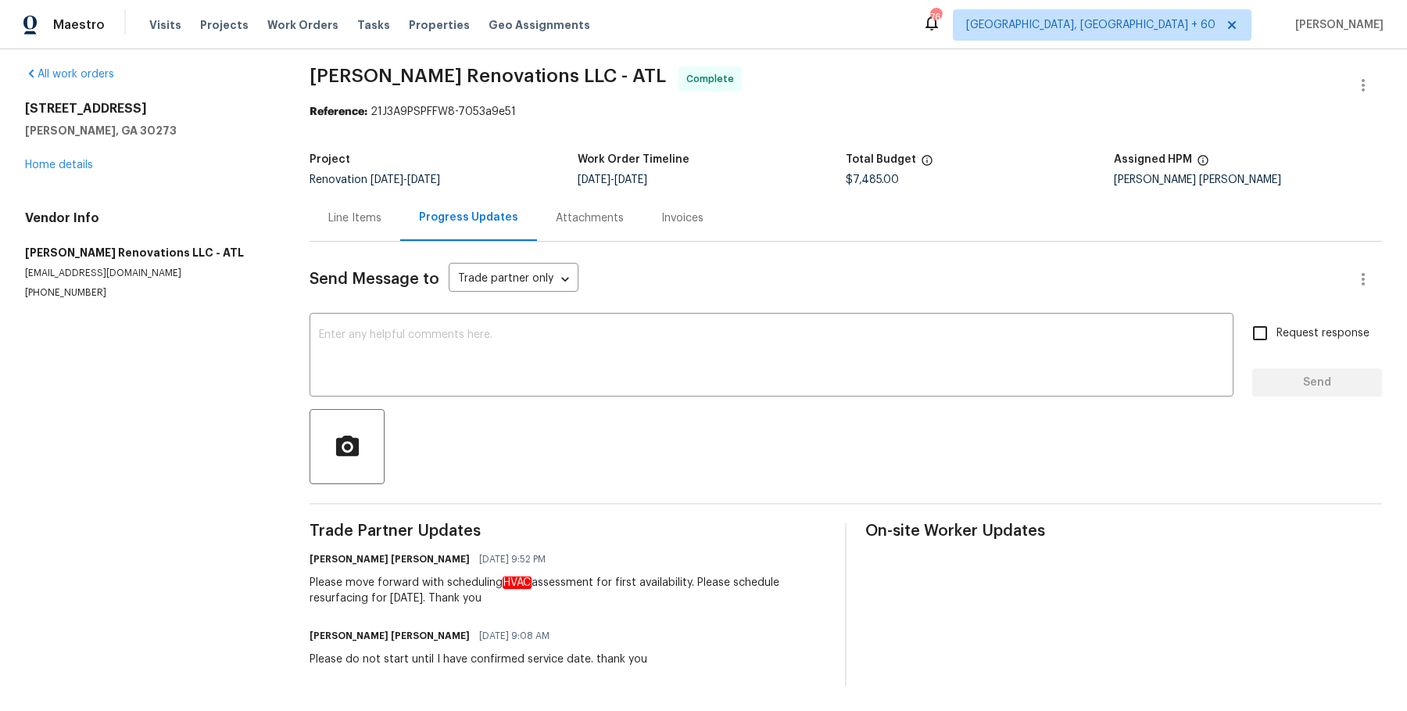
click at [338, 231] on div "Line Items" at bounding box center [355, 218] width 91 height 46
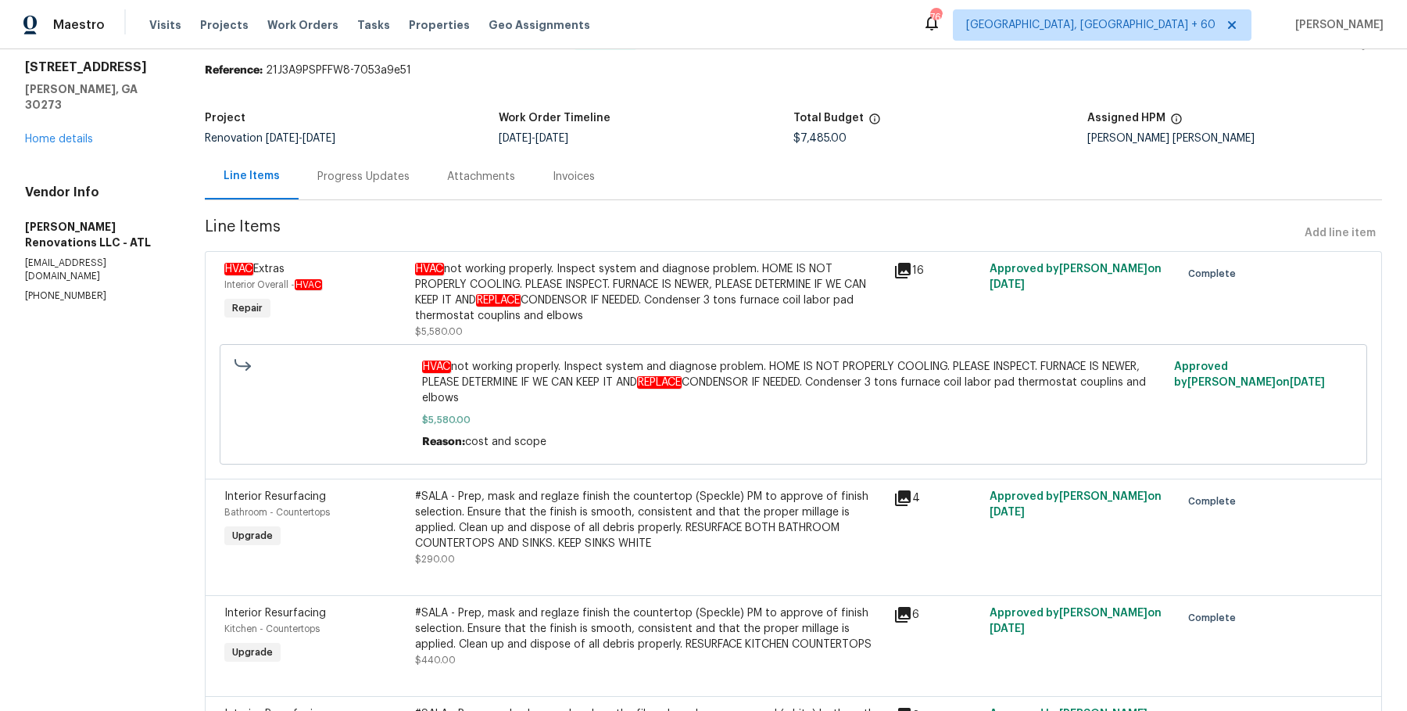
scroll to position [52, 0]
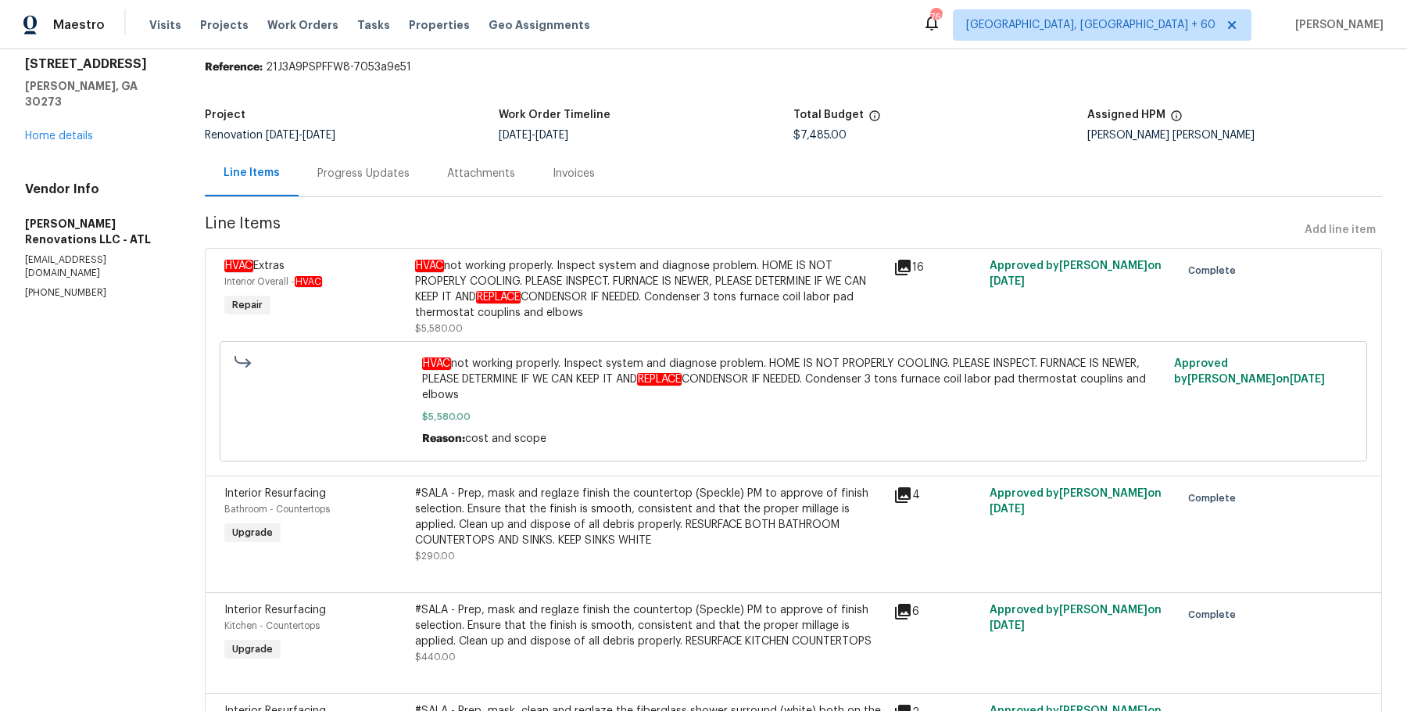
click at [346, 185] on div "Progress Updates" at bounding box center [364, 173] width 130 height 46
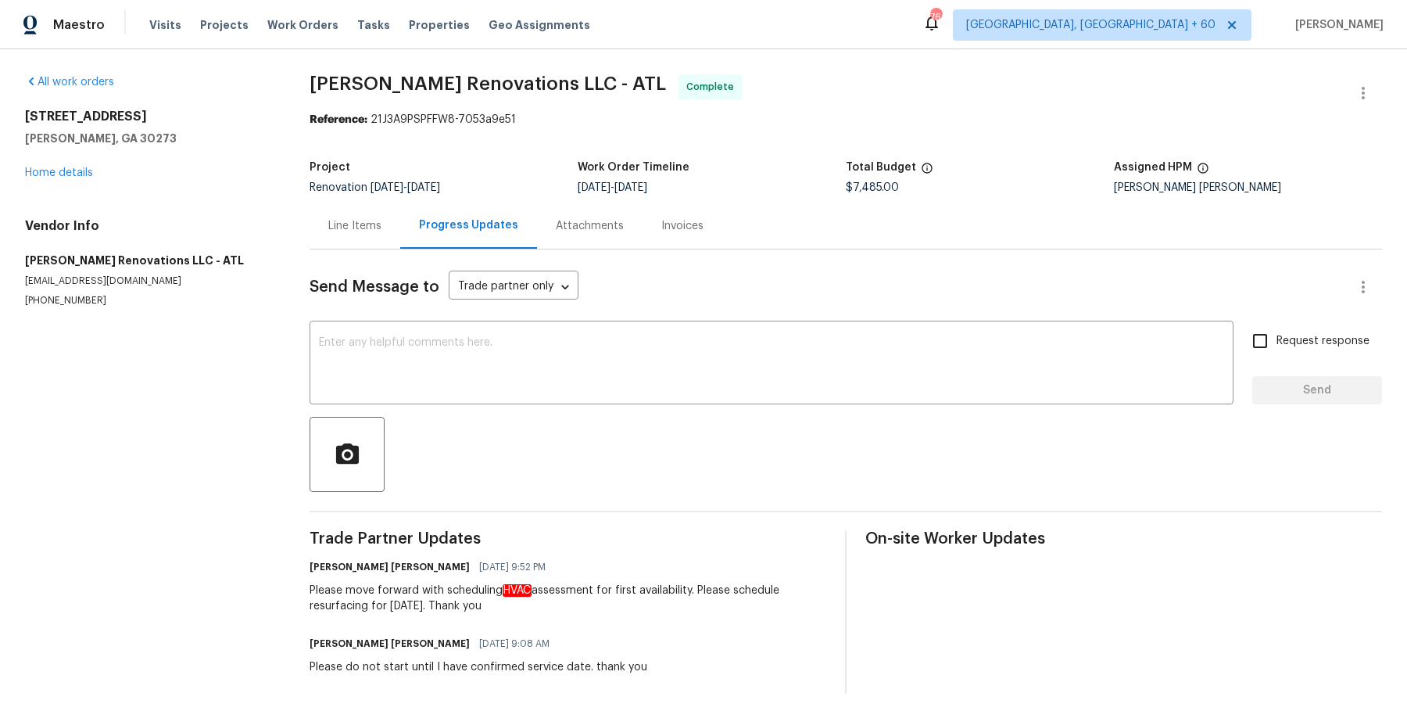
scroll to position [8, 0]
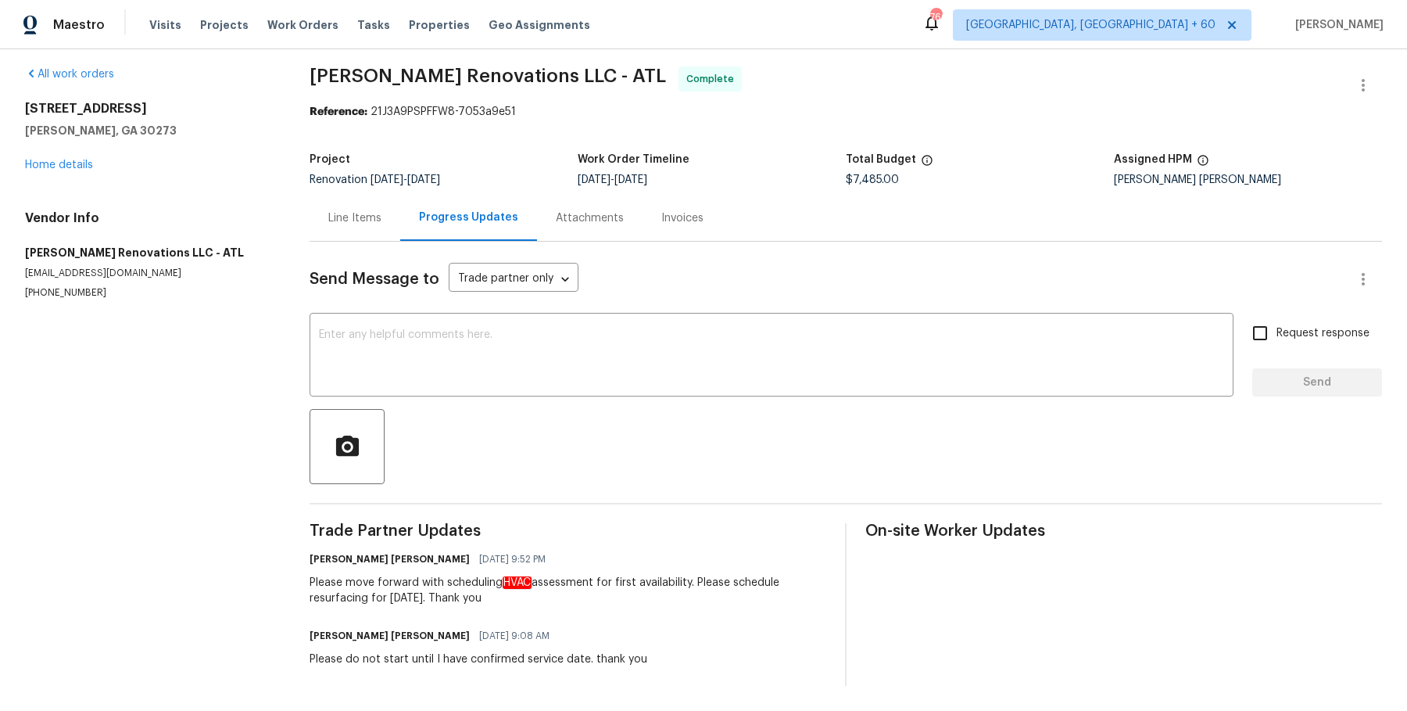
click at [365, 229] on div "Line Items" at bounding box center [355, 218] width 91 height 46
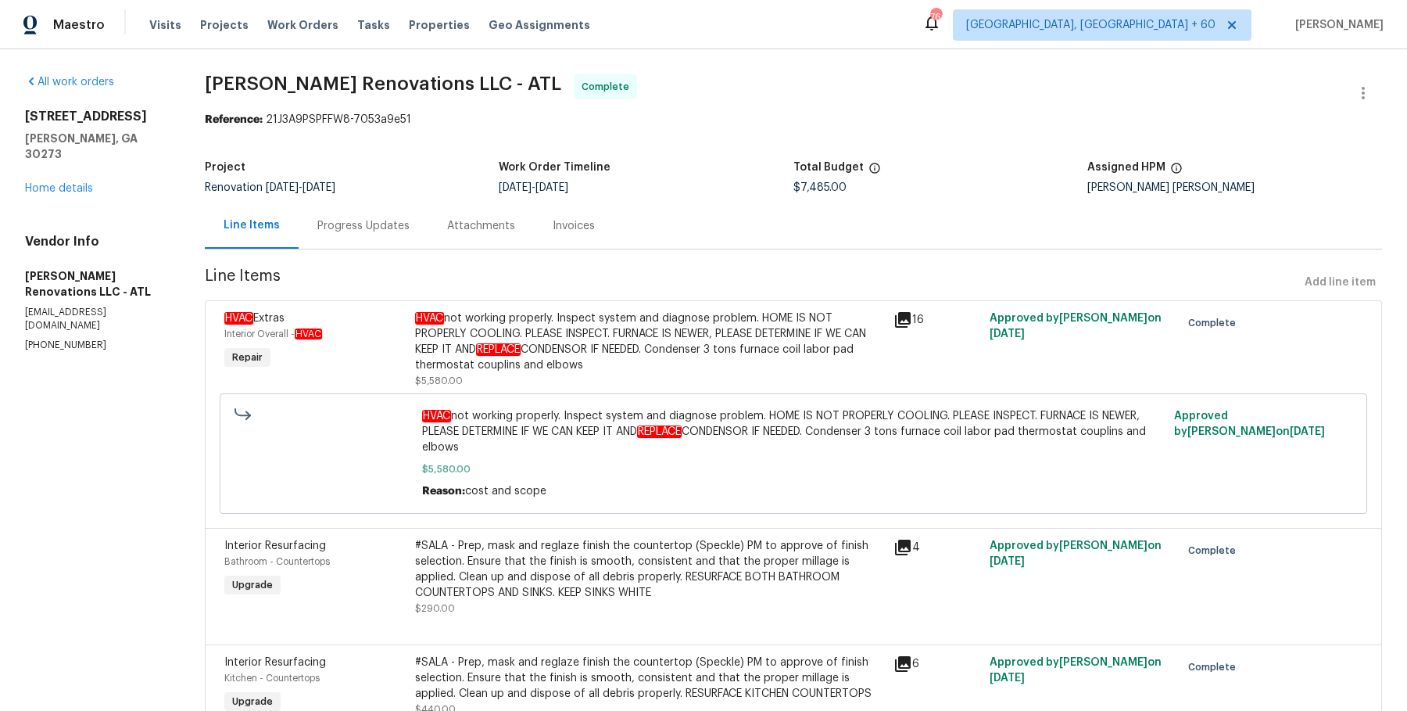
click at [357, 244] on div "Progress Updates" at bounding box center [364, 225] width 130 height 46
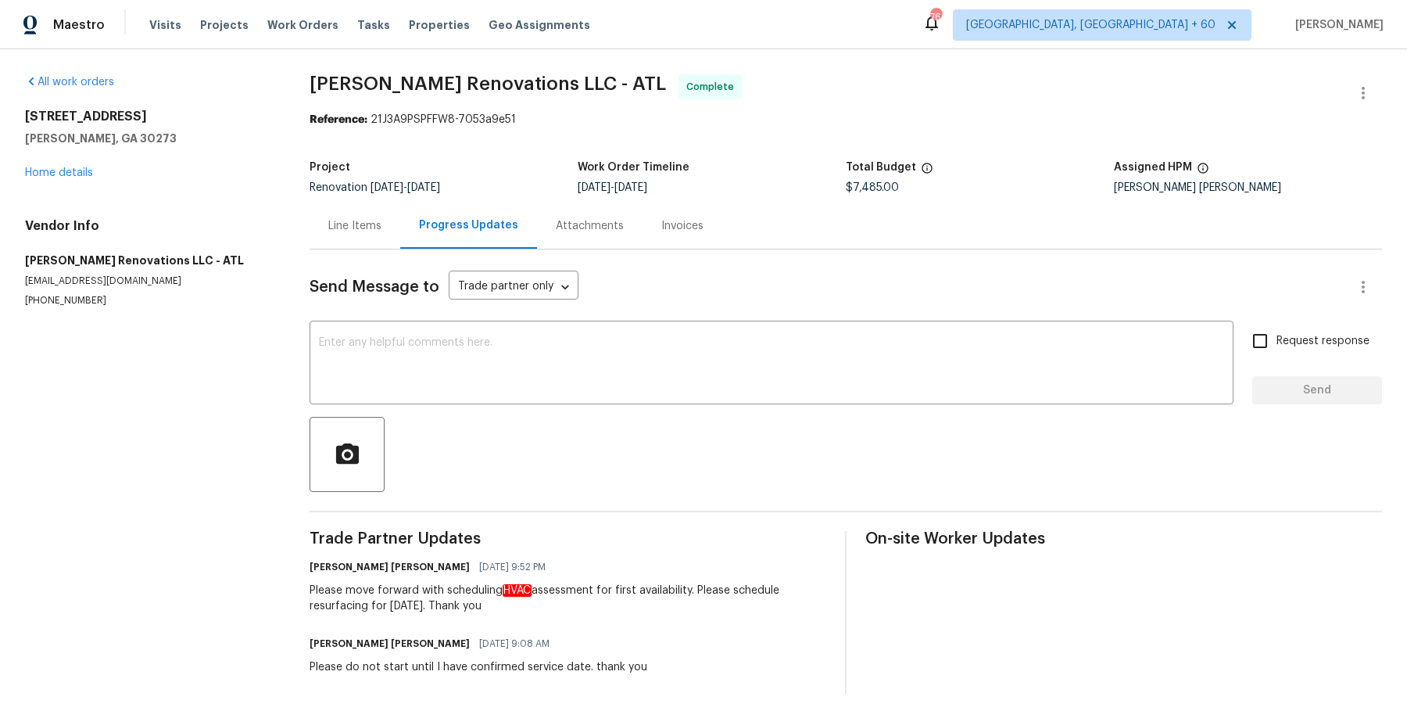
scroll to position [8, 0]
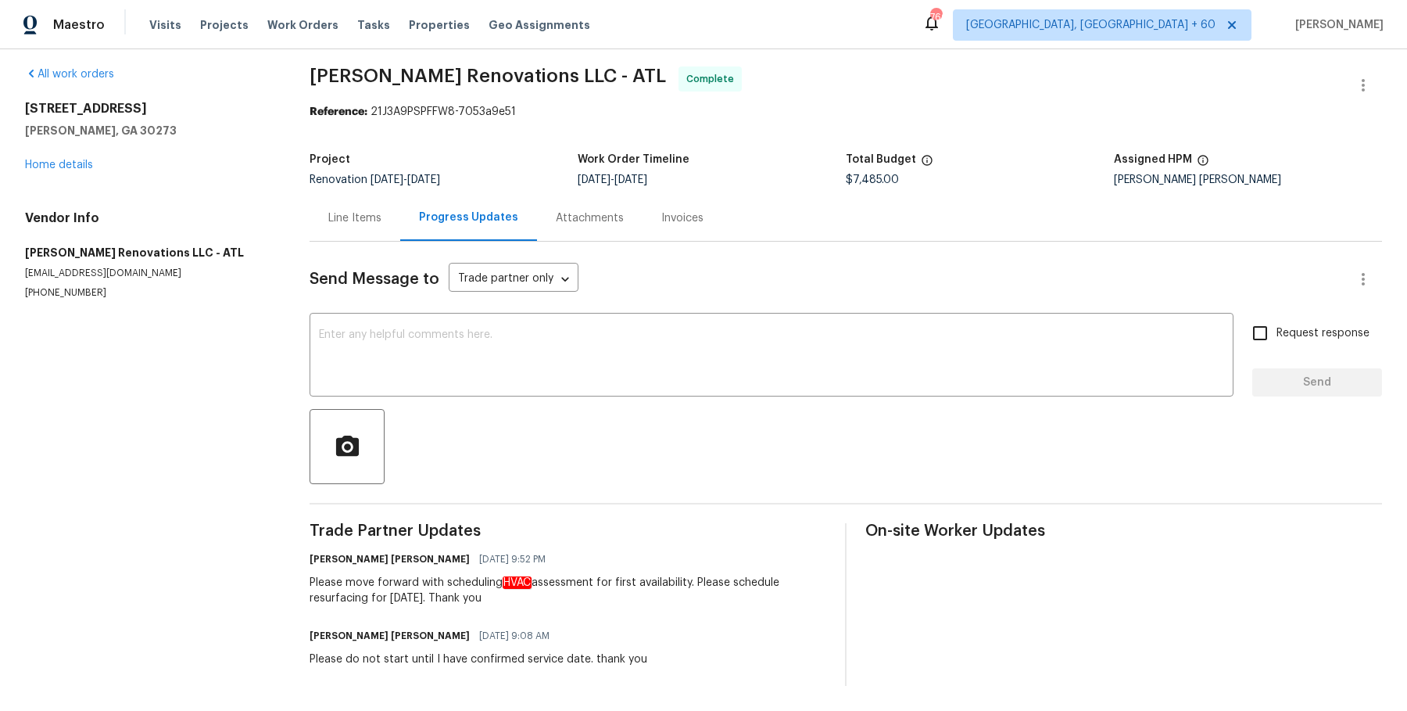
click at [605, 219] on div "Attachments" at bounding box center [590, 218] width 68 height 16
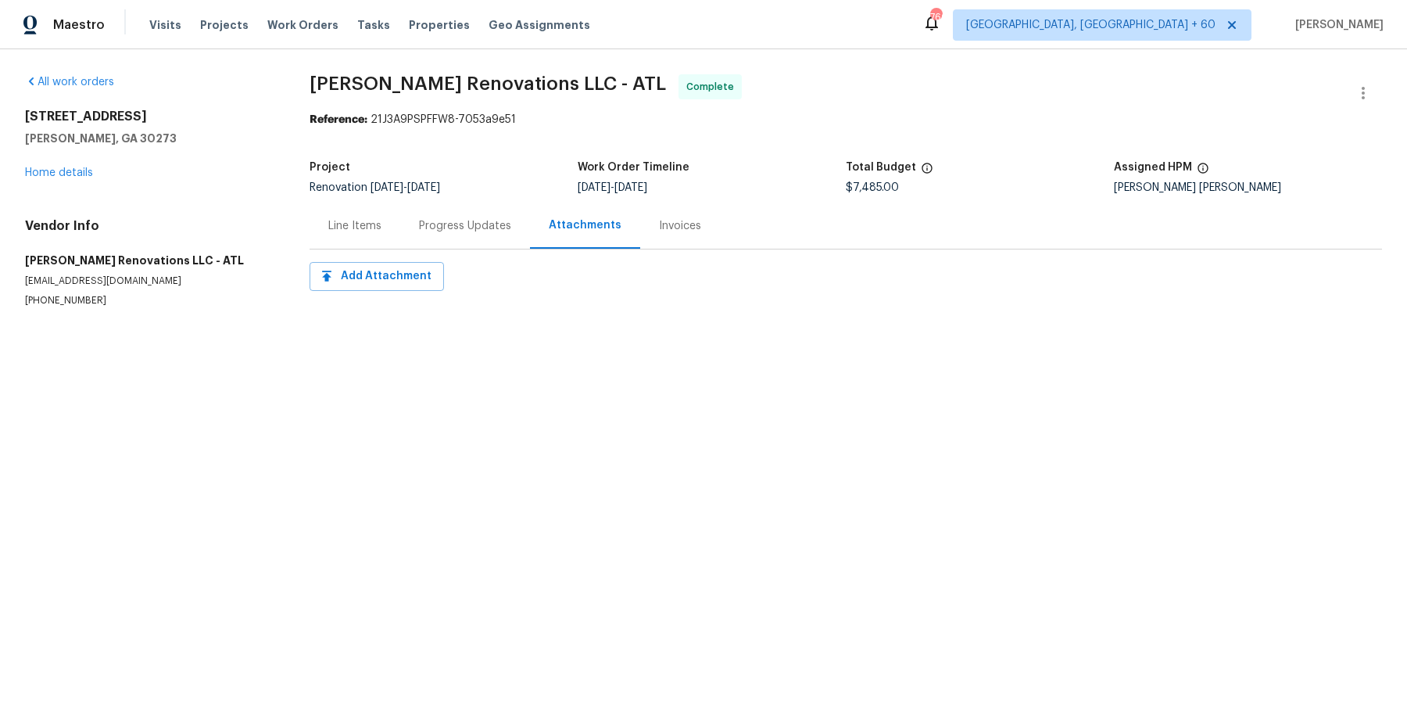
click at [686, 241] on div "Invoices" at bounding box center [680, 225] width 80 height 46
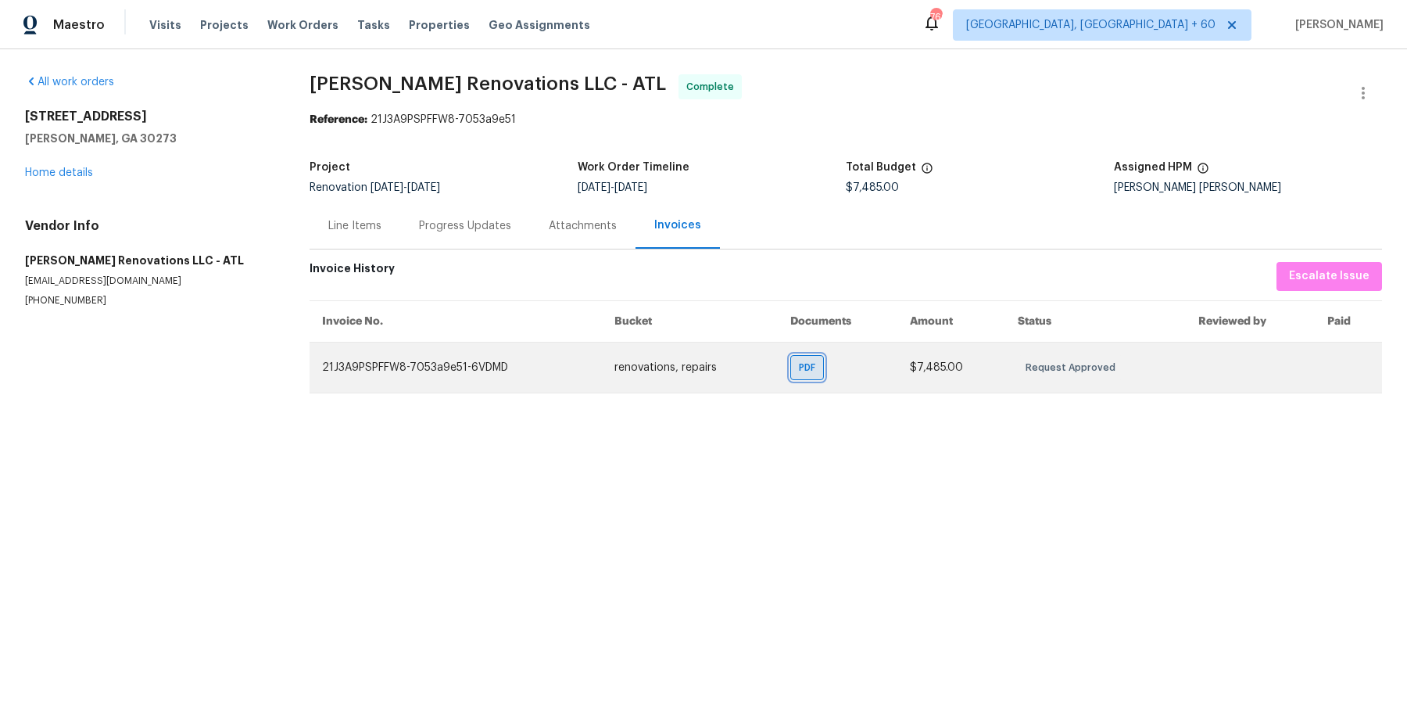
click at [819, 366] on span "PDF" at bounding box center [810, 368] width 23 height 16
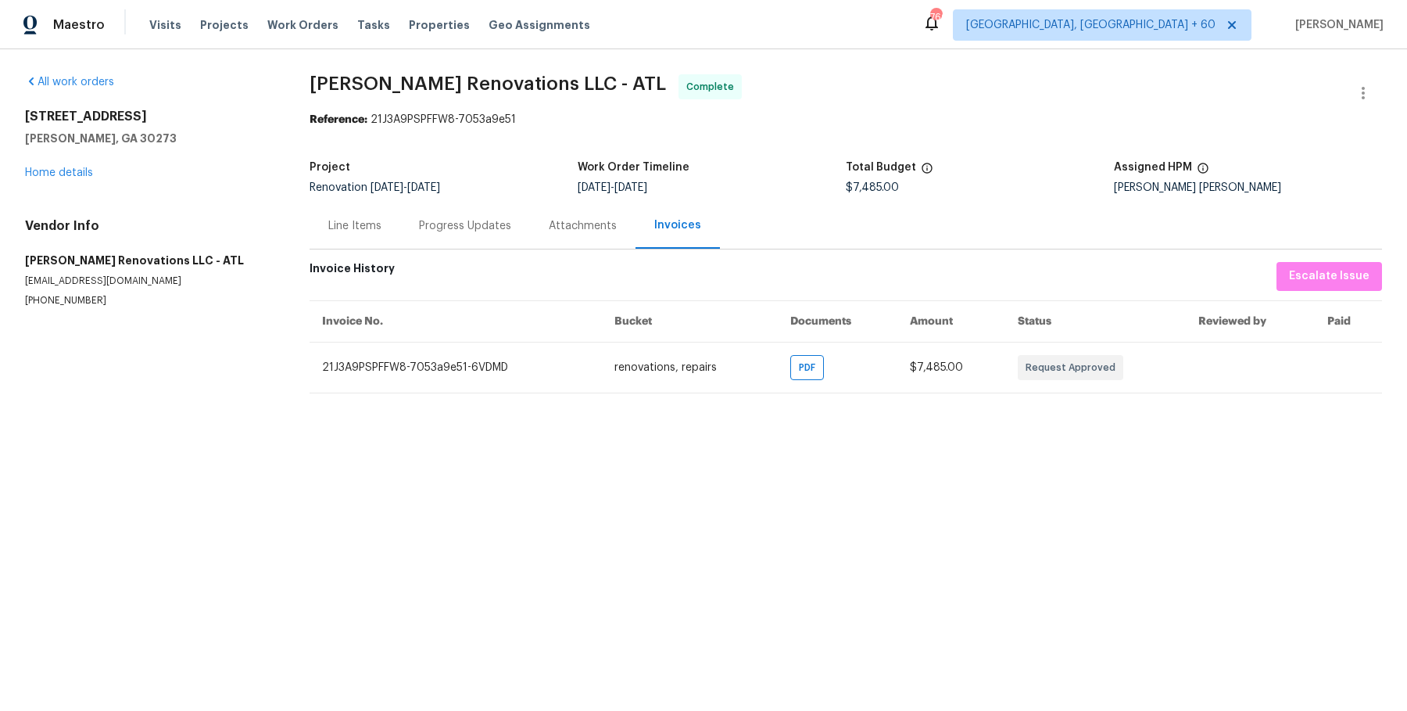
click at [384, 216] on div "Line Items" at bounding box center [355, 225] width 91 height 46
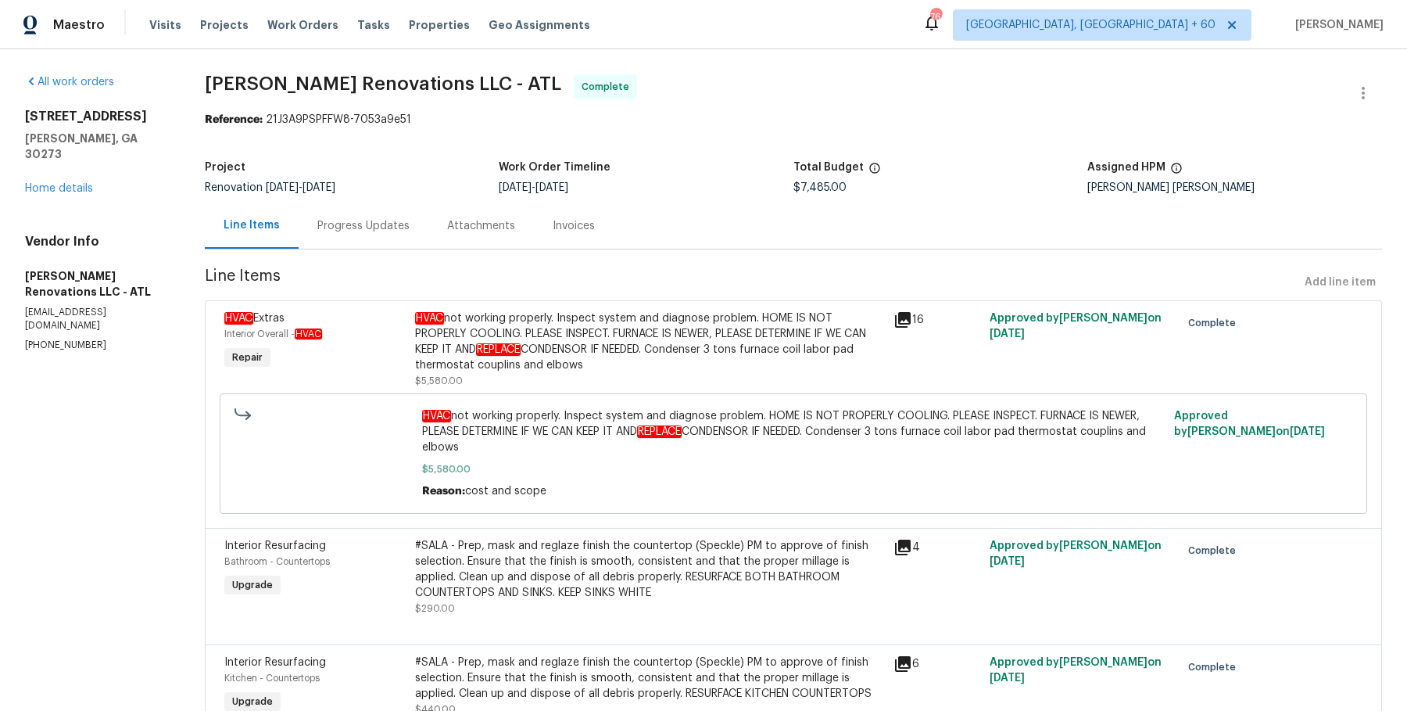
click at [574, 323] on div "HVAC not working properly. Inspect system and diagnose problem. HOME IS NOT PRO…" at bounding box center [649, 341] width 469 height 63
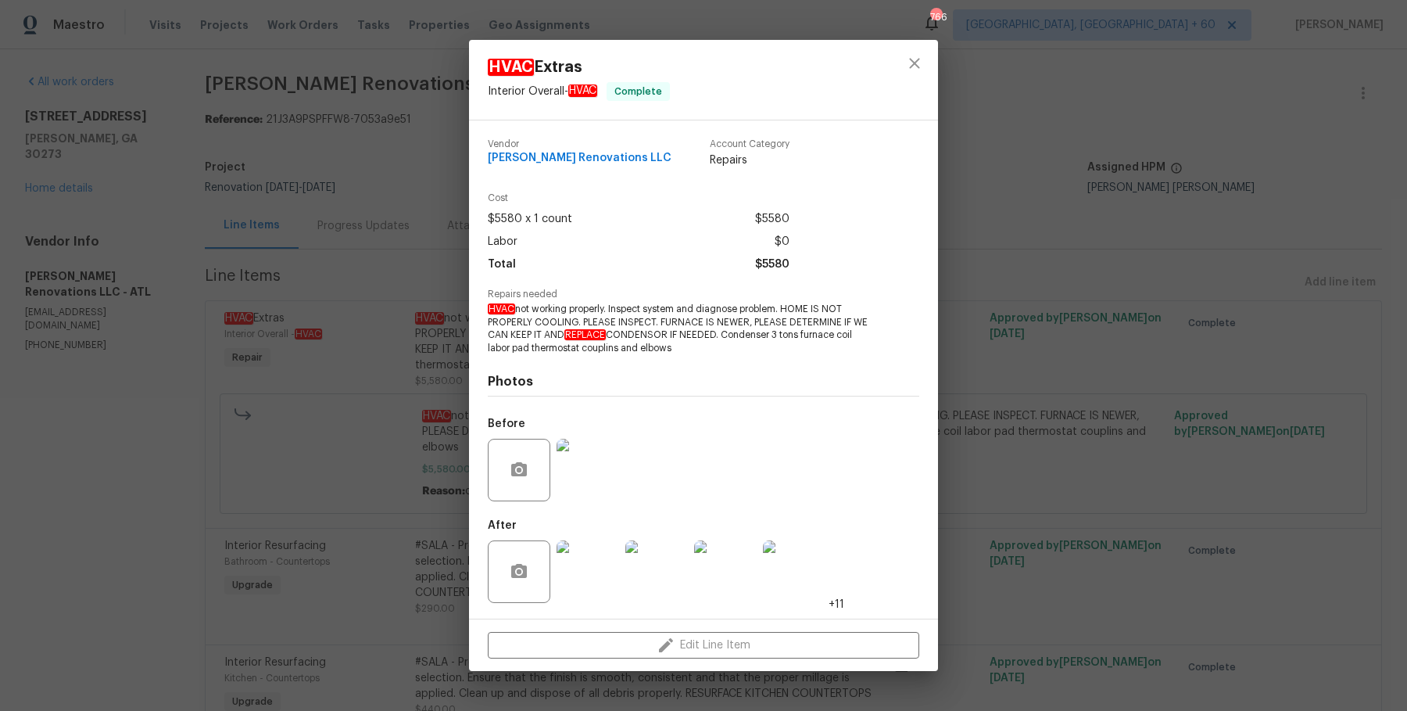
click at [592, 568] on img at bounding box center [588, 571] width 63 height 63
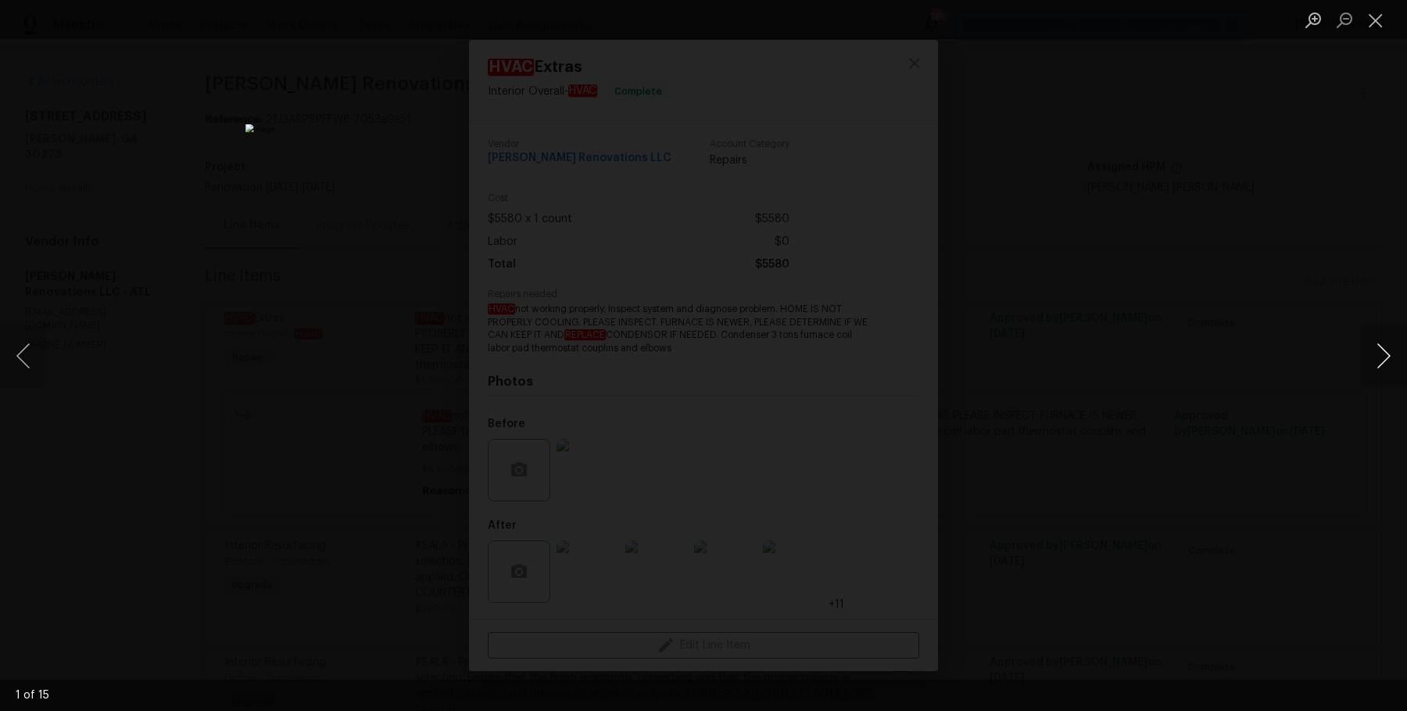
click at [1385, 376] on button "Next image" at bounding box center [1383, 355] width 47 height 63
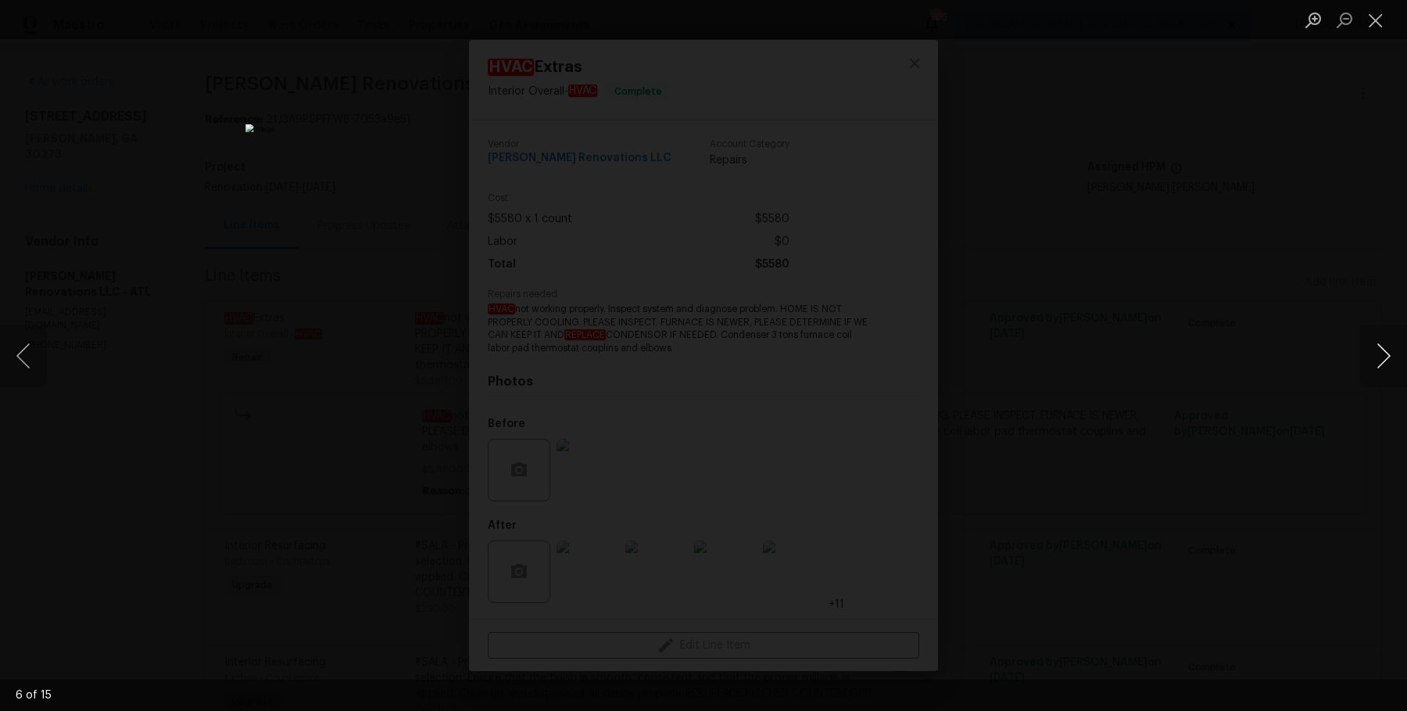
click at [1385, 376] on button "Next image" at bounding box center [1383, 355] width 47 height 63
click at [23, 356] on button "Previous image" at bounding box center [23, 355] width 47 height 63
click at [1363, 363] on button "Next image" at bounding box center [1383, 355] width 47 height 63
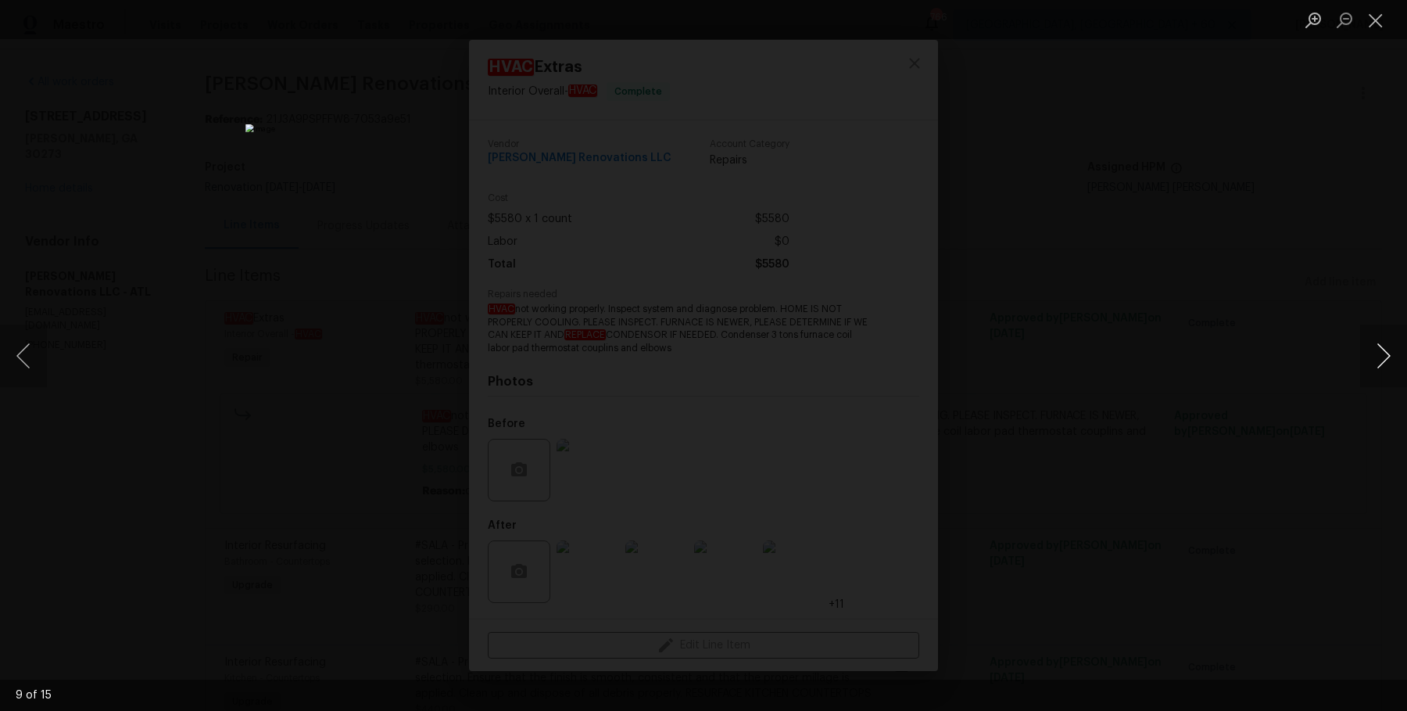
click at [1363, 363] on button "Next image" at bounding box center [1383, 355] width 47 height 63
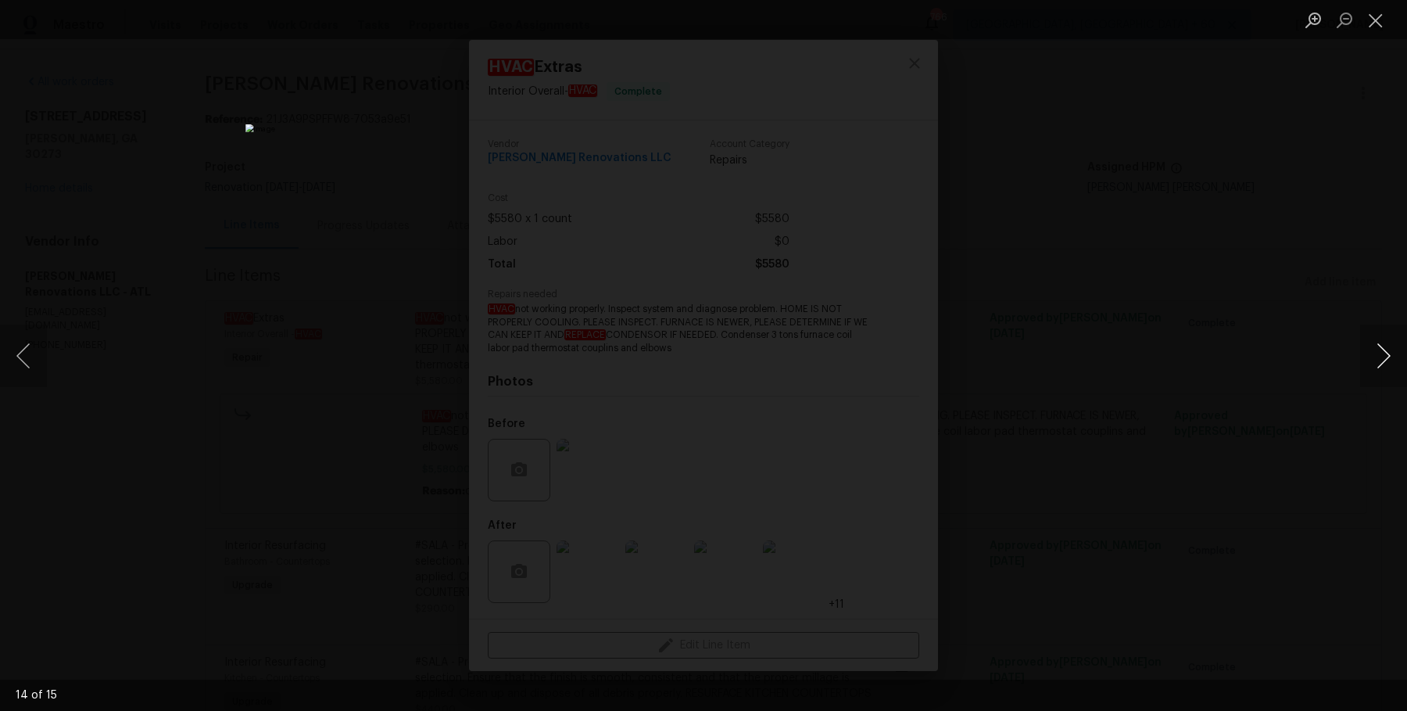
click at [1363, 363] on button "Next image" at bounding box center [1383, 355] width 47 height 63
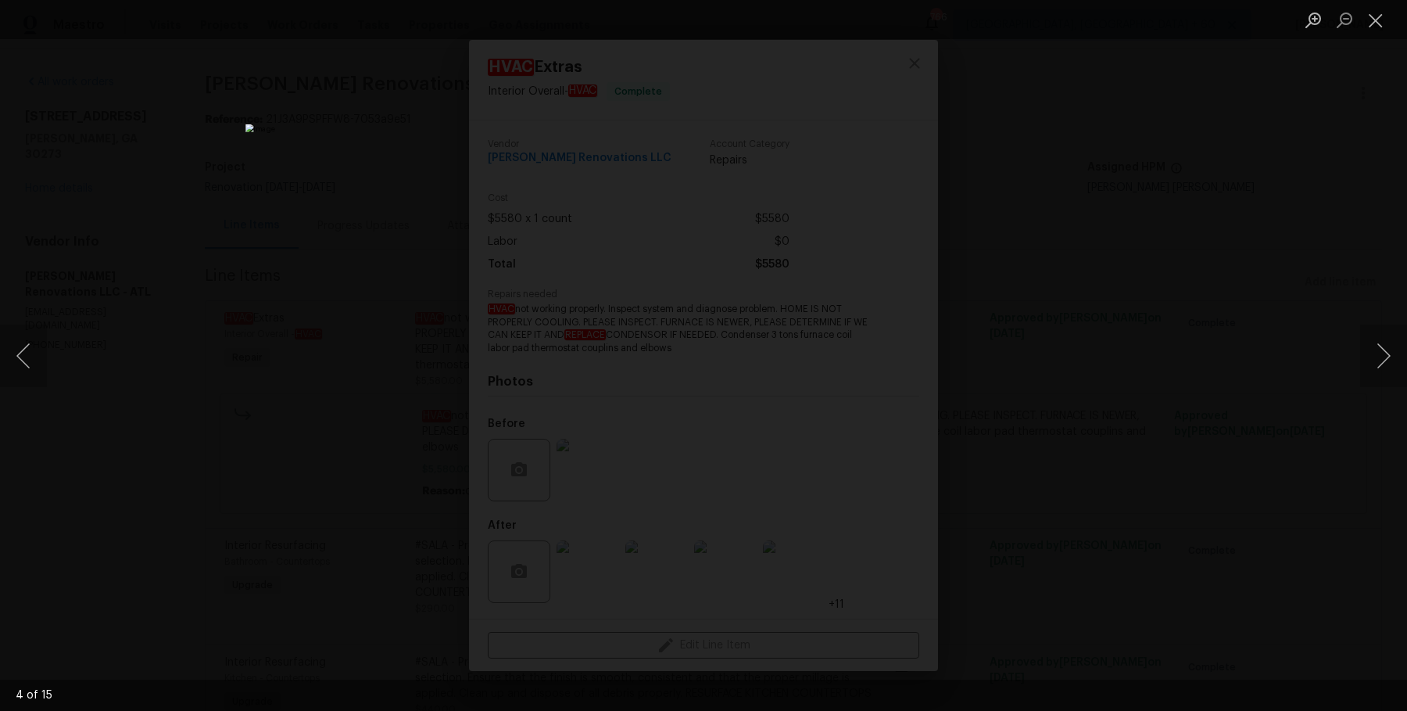
click at [1281, 278] on div "Lightbox" at bounding box center [703, 355] width 1407 height 711
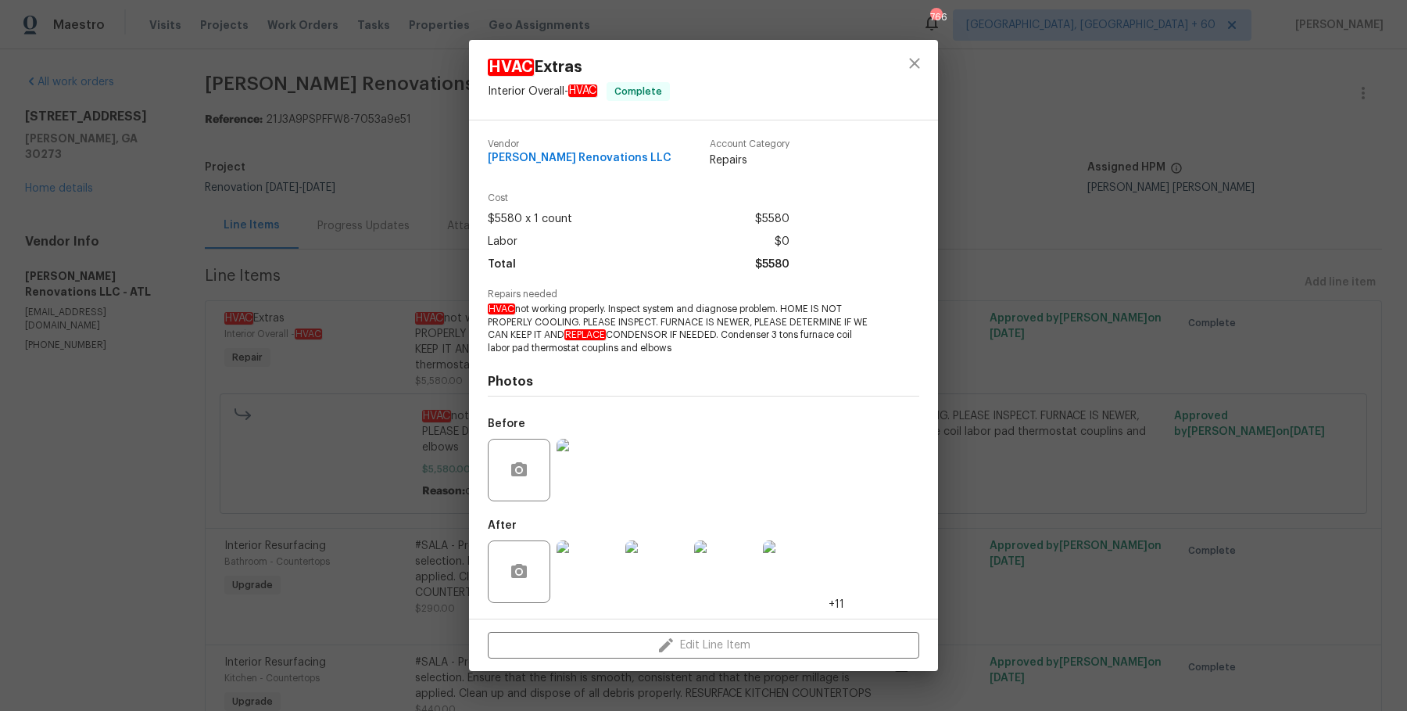
click at [383, 306] on div "HVAC Extras Interior Overall - HVAC Complete Vendor [PERSON_NAME] Renovations L…" at bounding box center [703, 355] width 1407 height 711
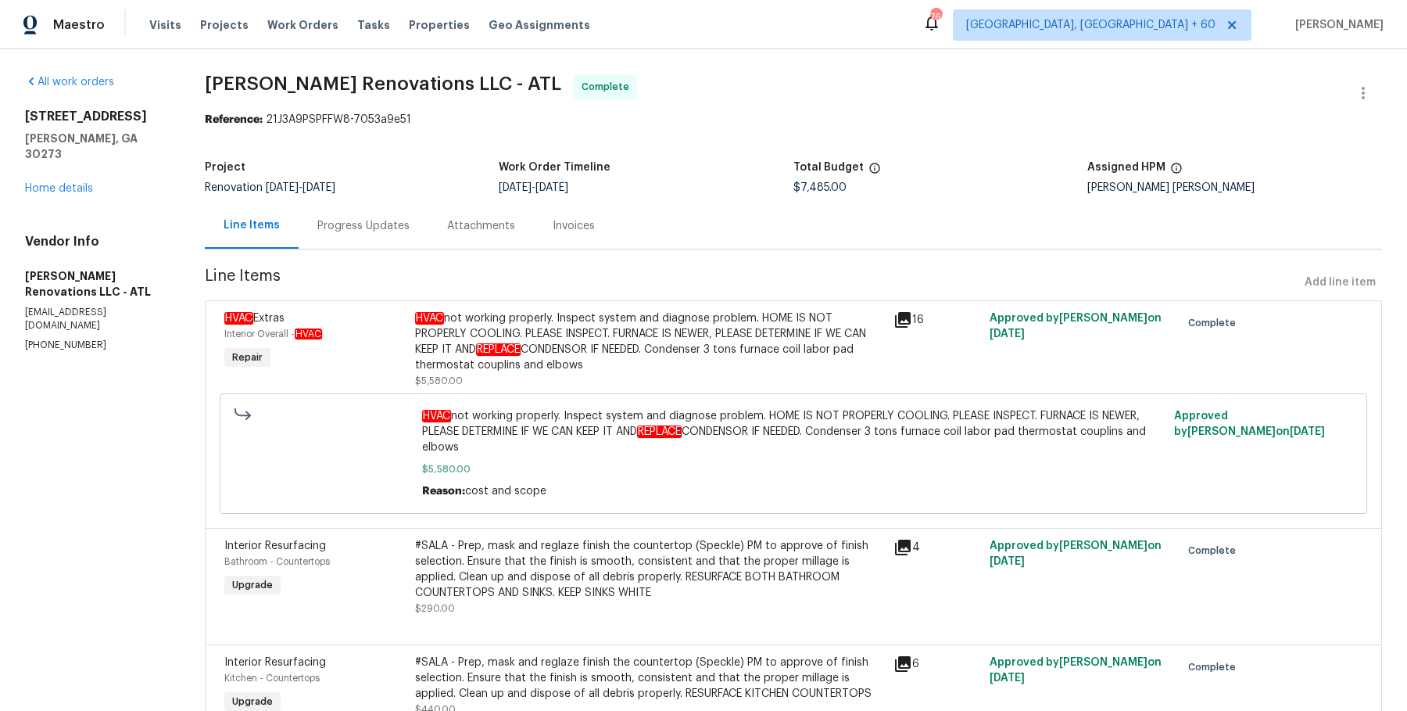
scroll to position [39, 0]
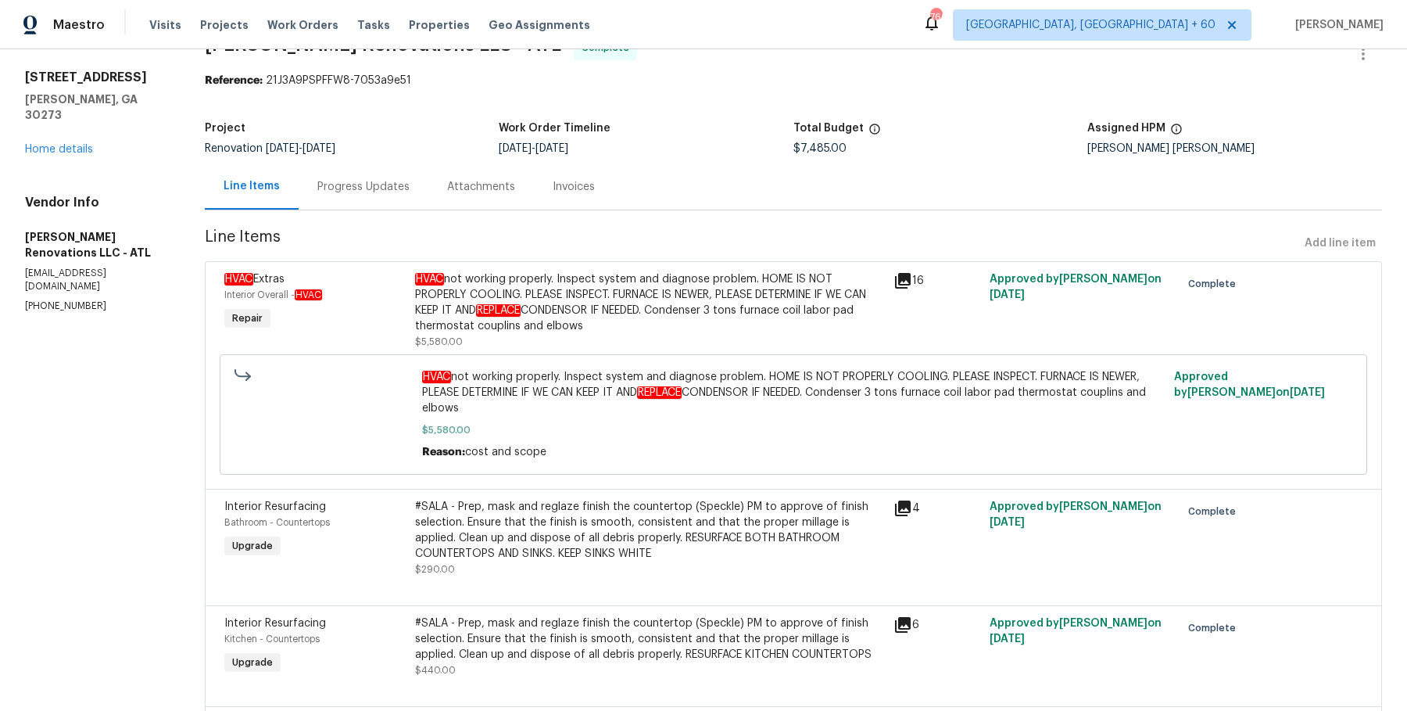
click at [451, 187] on div "Attachments" at bounding box center [481, 187] width 68 height 16
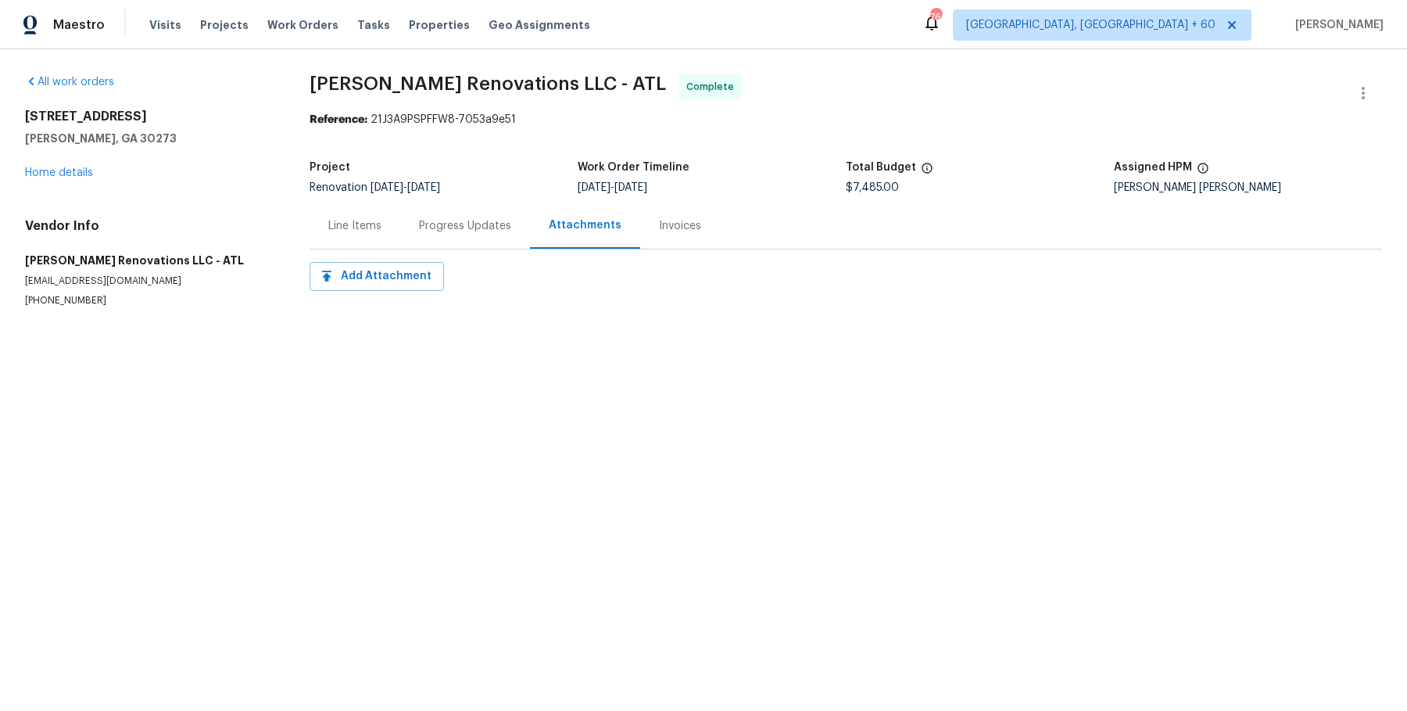
click at [442, 229] on div "Progress Updates" at bounding box center [465, 226] width 92 height 16
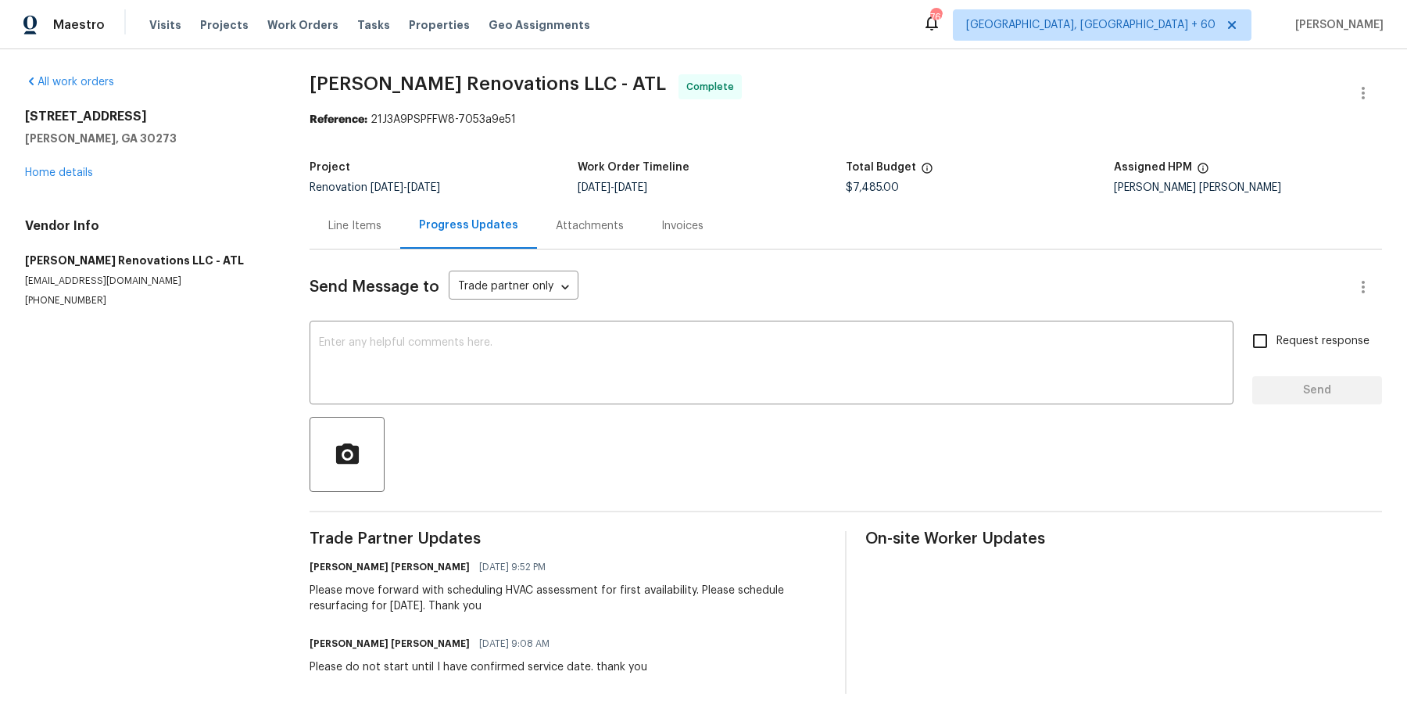
click at [385, 220] on div "Line Items" at bounding box center [355, 225] width 91 height 46
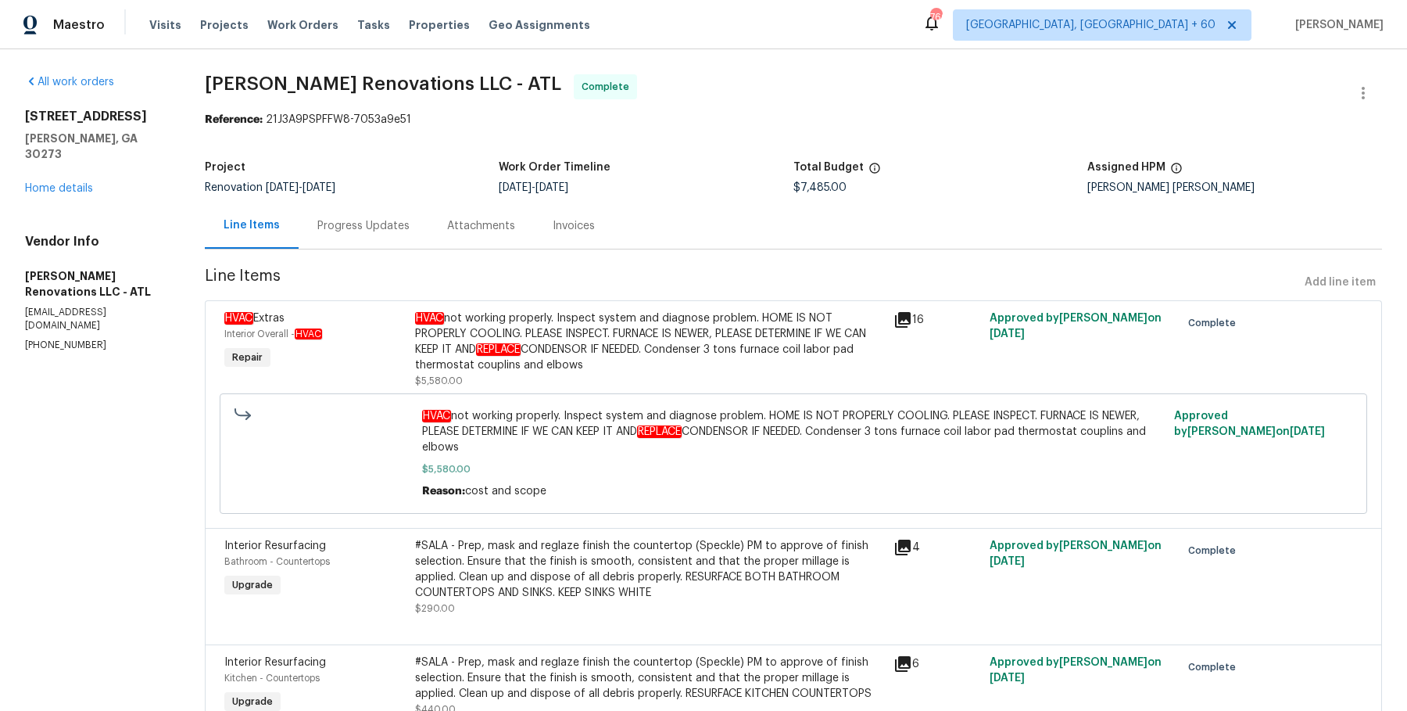
click at [474, 328] on div "HVAC not working properly. Inspect system and diagnose problem. HOME IS NOT PRO…" at bounding box center [649, 341] width 469 height 63
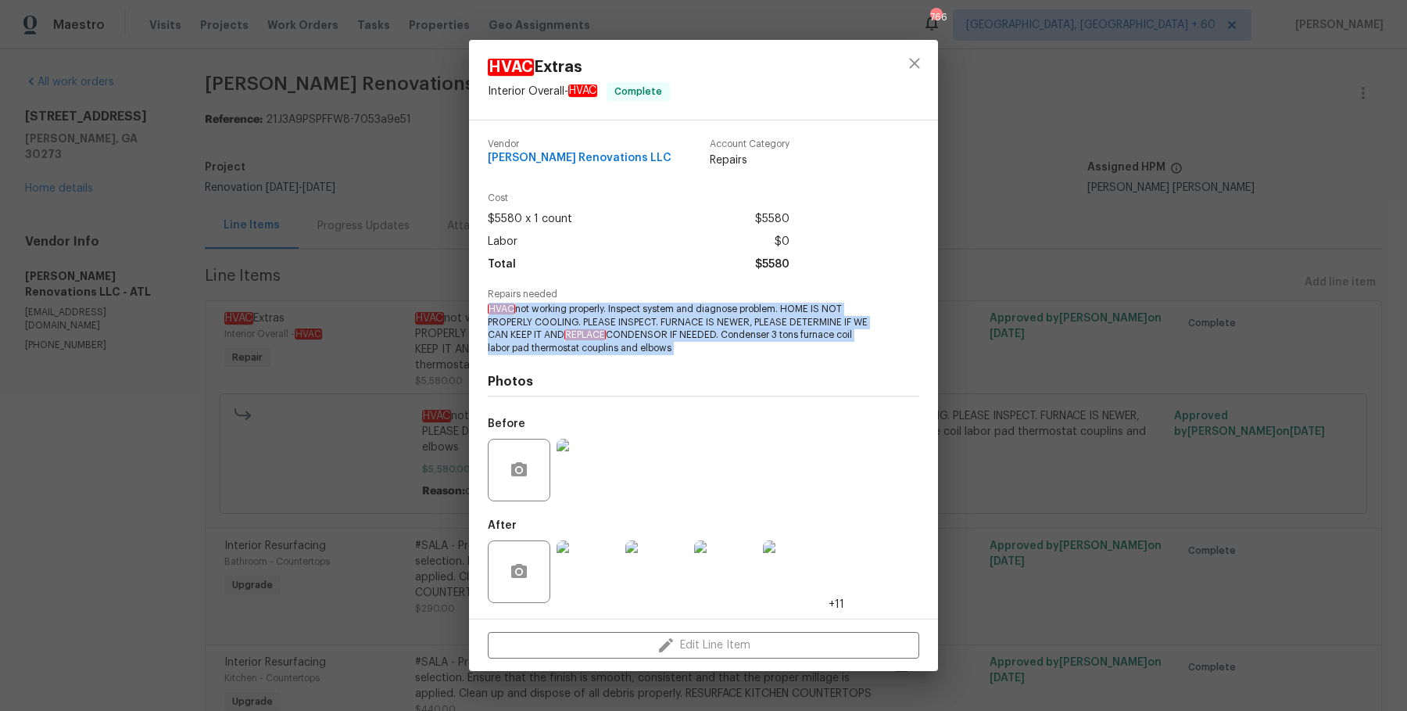
drag, startPoint x: 486, startPoint y: 306, endPoint x: 765, endPoint y: 370, distance: 286.2
click at [765, 370] on div "Vendor [PERSON_NAME] Renovations LLC Account Category Repairs Cost $5580 x 1 co…" at bounding box center [703, 369] width 469 height 498
copy span "HVAC not working properly. Inspect system and diagnose problem. HOME IS NOT PRO…"
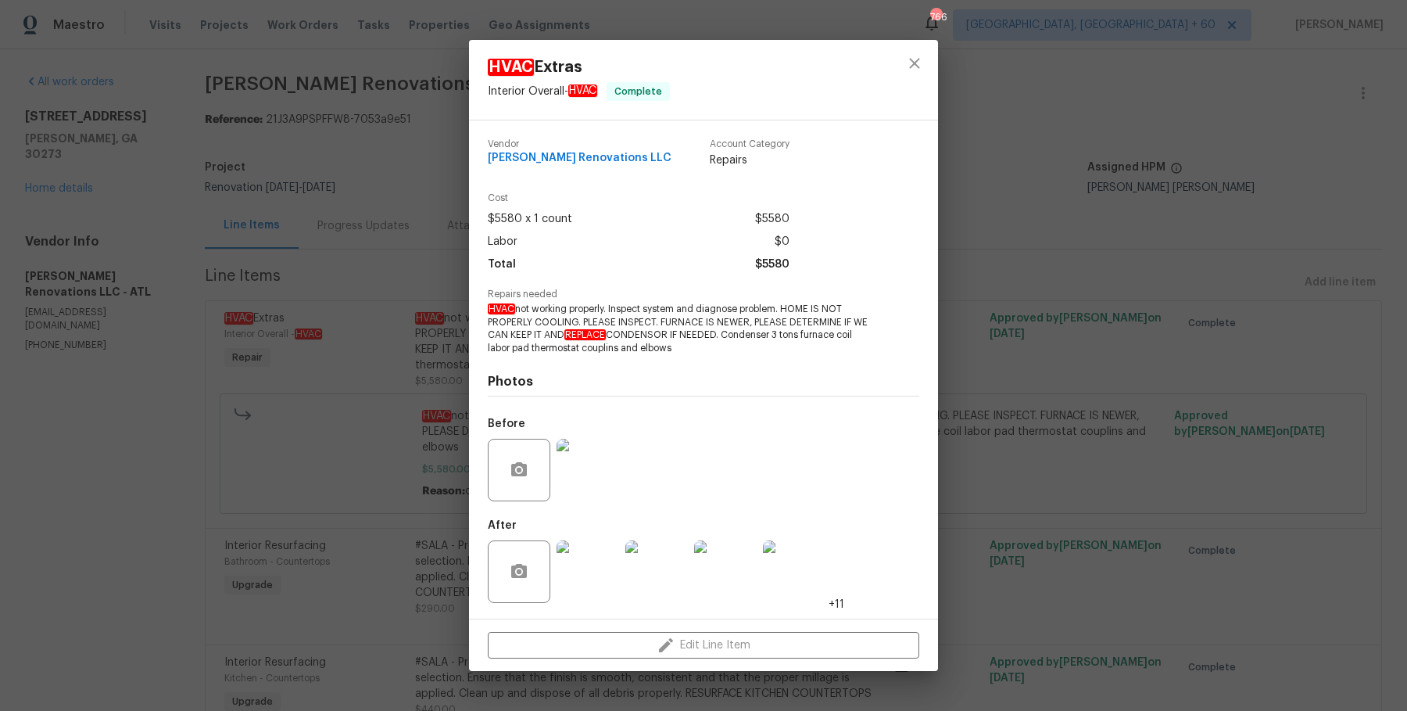
click at [342, 342] on div "HVAC Extras Interior Overall - HVAC Complete Vendor [PERSON_NAME] Renovations L…" at bounding box center [703, 355] width 1407 height 711
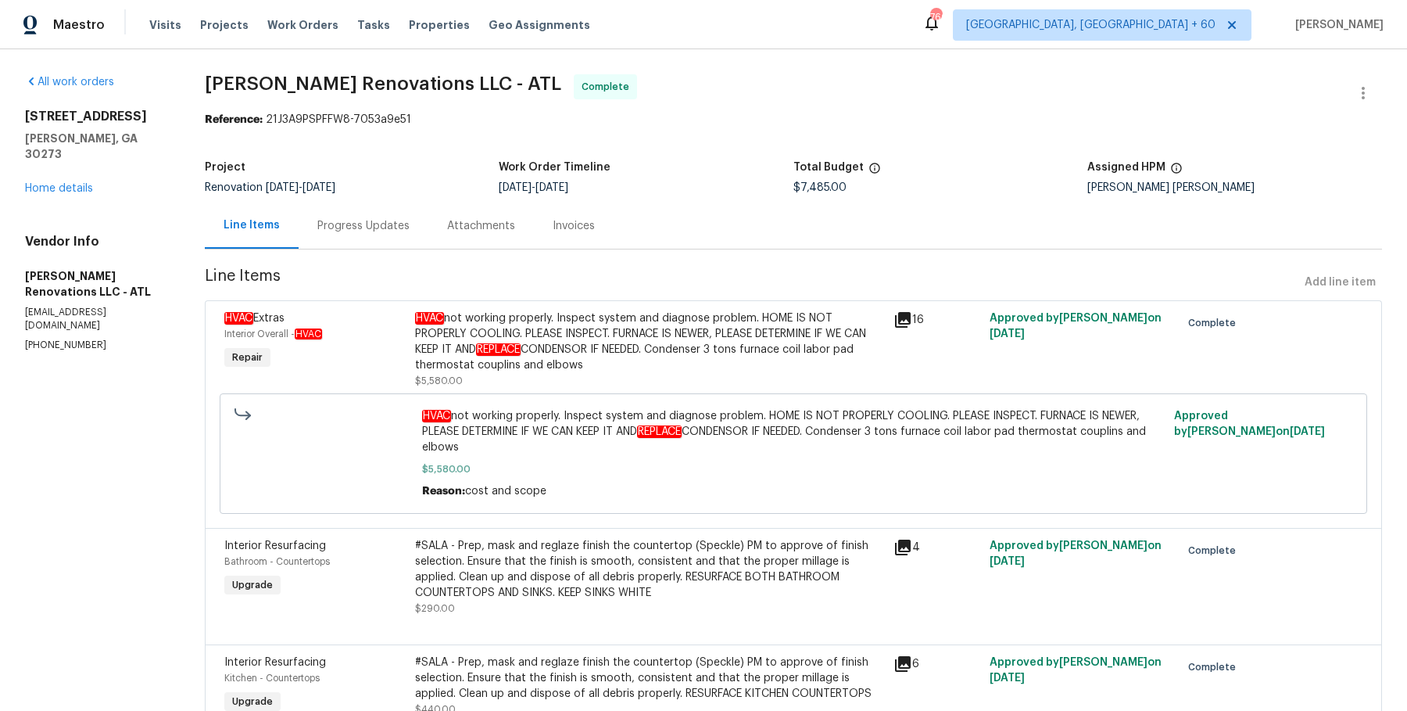
click at [409, 237] on div "Progress Updates" at bounding box center [364, 225] width 130 height 46
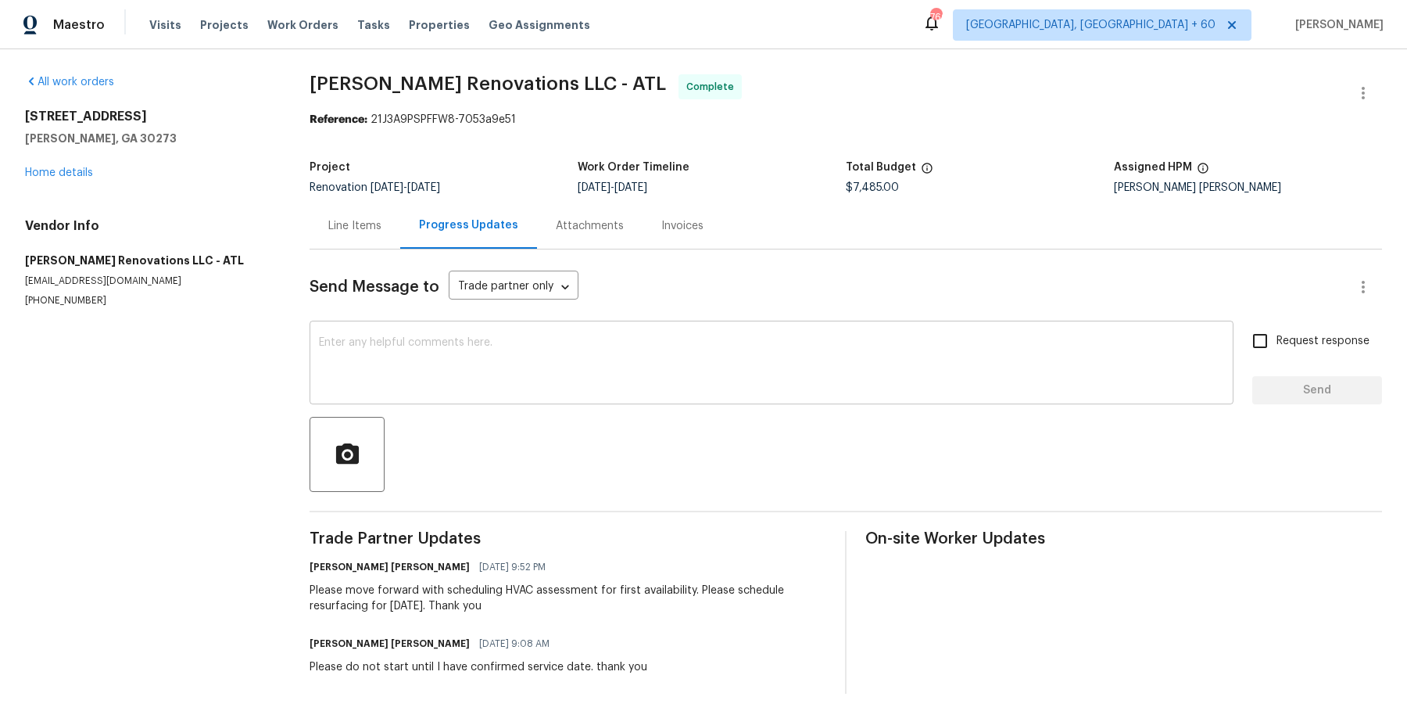
scroll to position [8, 0]
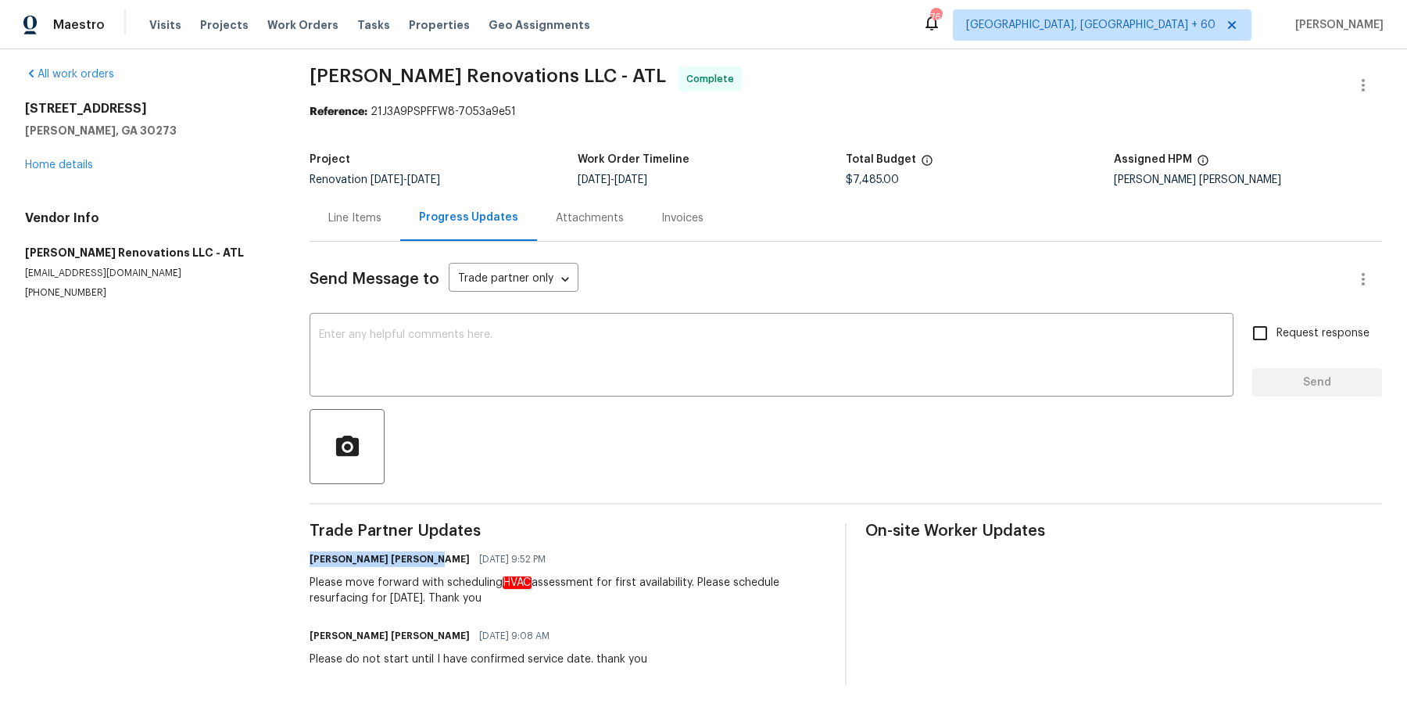
drag, startPoint x: 307, startPoint y: 557, endPoint x: 422, endPoint y: 556, distance: 114.9
click at [422, 556] on div "All work orders [STREET_ADDRESS][PERSON_NAME] Home details Vendor Info [PERSON_…" at bounding box center [703, 375] width 1407 height 669
copy h6 "[PERSON_NAME] [PERSON_NAME]"
click at [351, 214] on div "Line Items" at bounding box center [354, 218] width 53 height 16
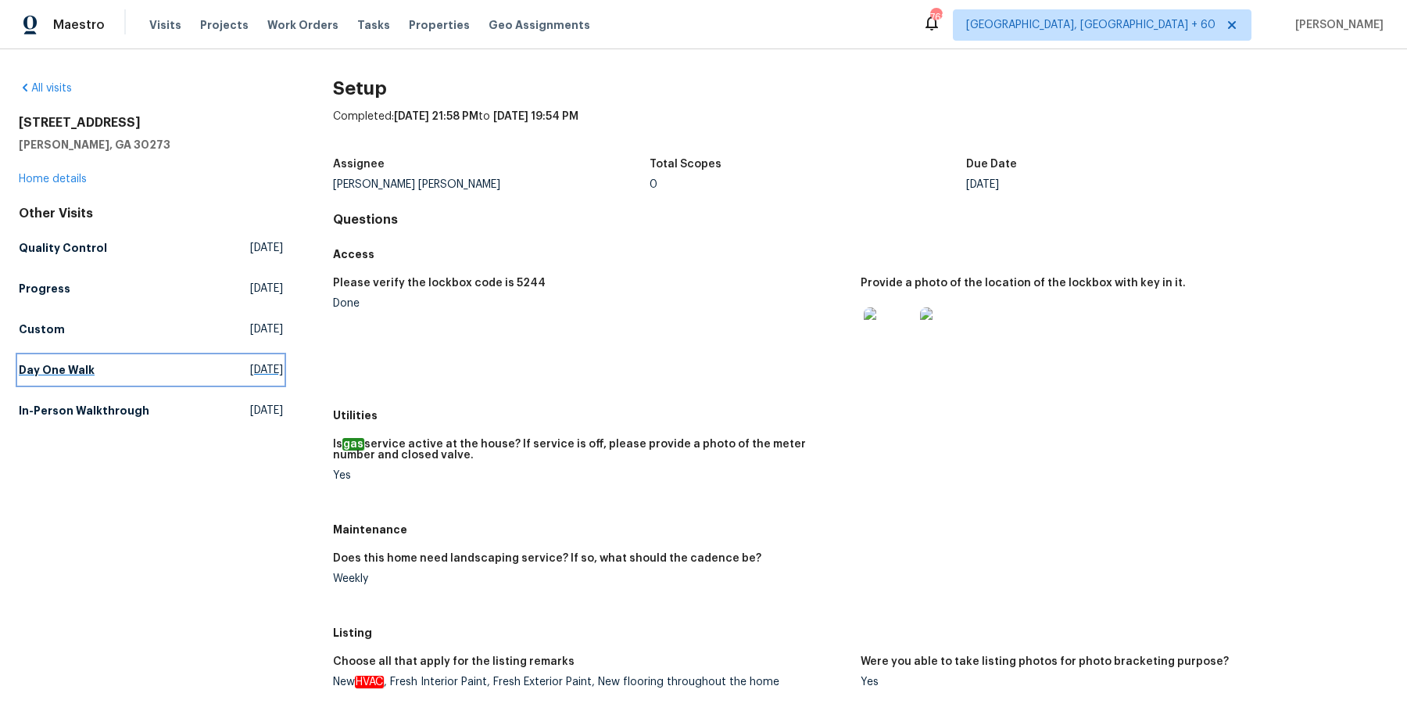
click at [74, 362] on h5 "Day One Walk" at bounding box center [57, 370] width 76 height 16
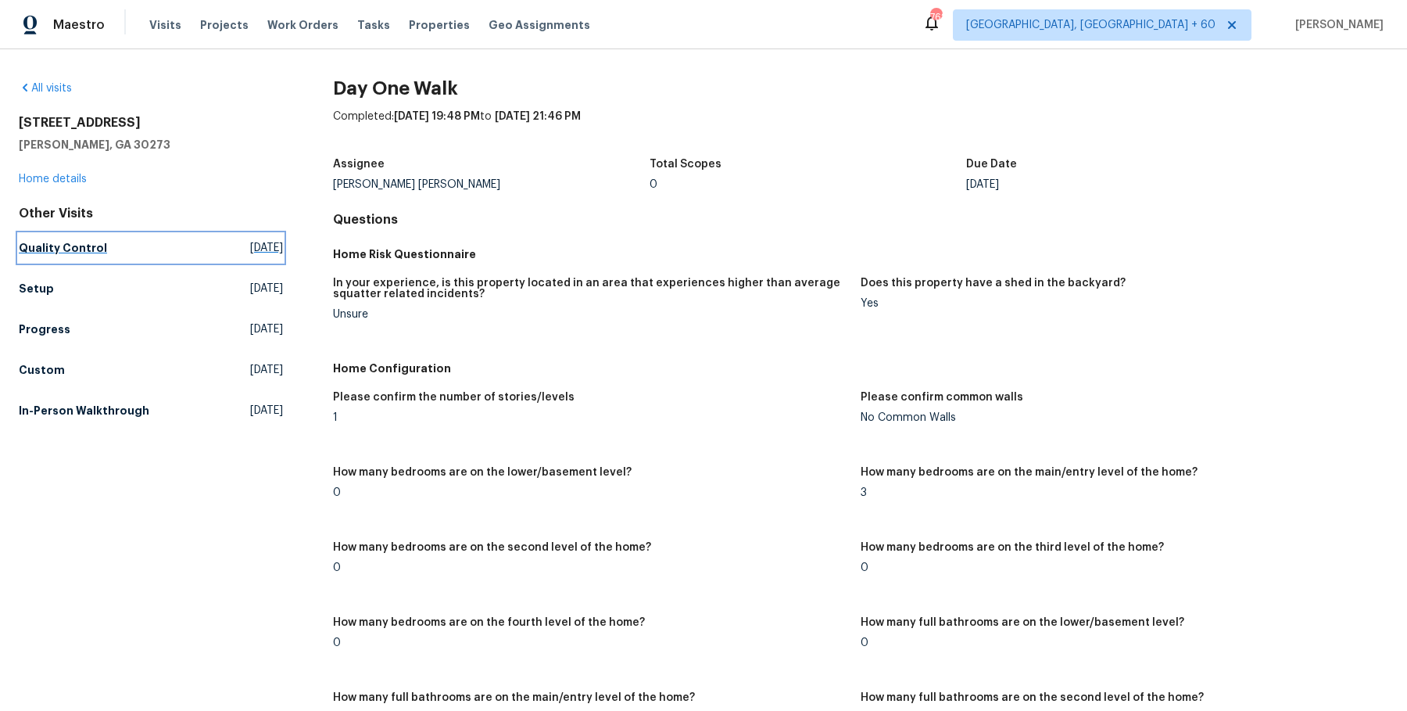
click at [97, 247] on h5 "Quality Control" at bounding box center [63, 248] width 88 height 16
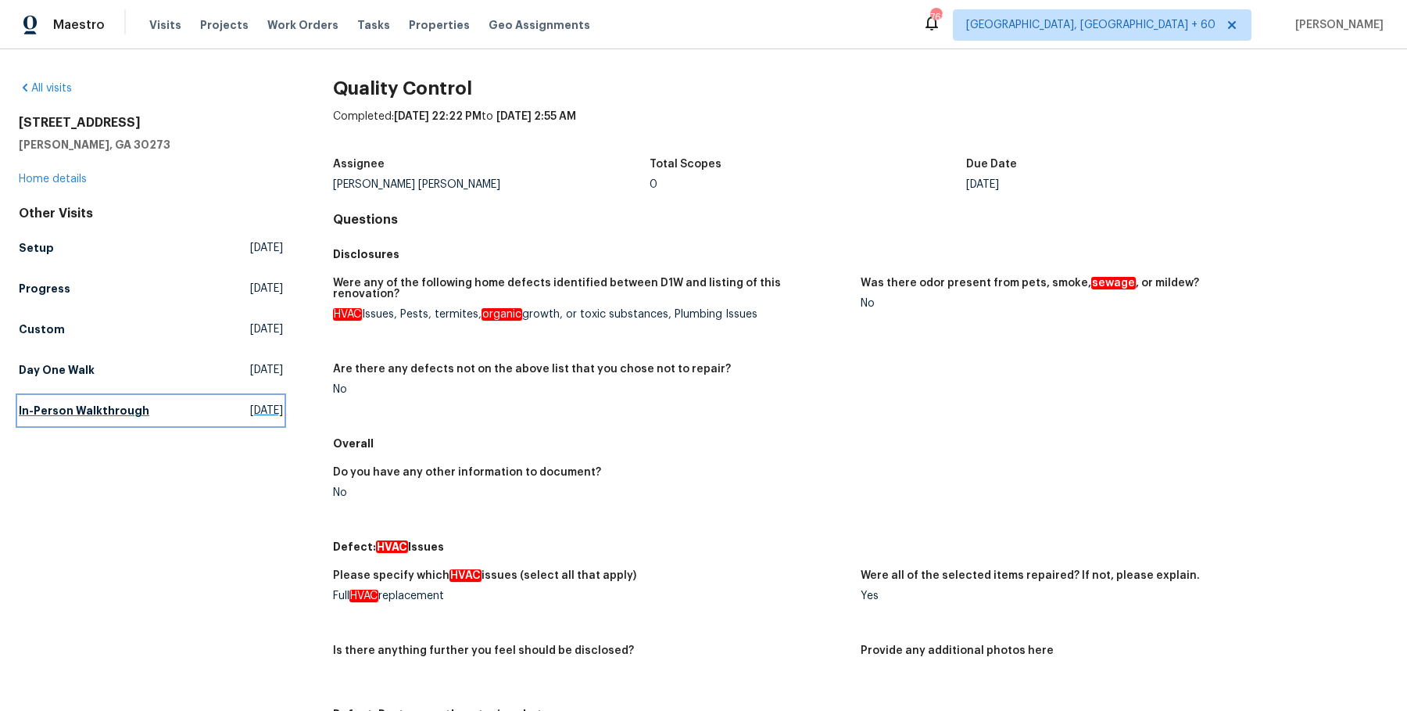
click at [142, 399] on link "In-Person Walkthrough Thu, Jun 19 2025" at bounding box center [151, 410] width 264 height 28
